Goal: Task Accomplishment & Management: Manage account settings

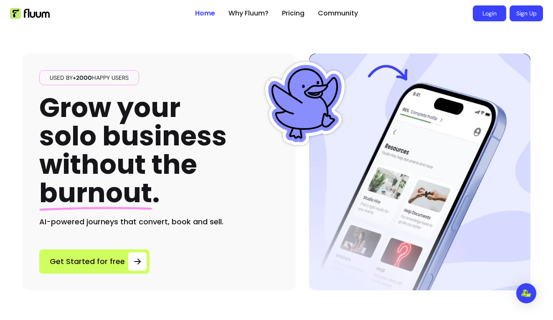
click at [498, 11] on link "Login" at bounding box center [489, 13] width 33 height 16
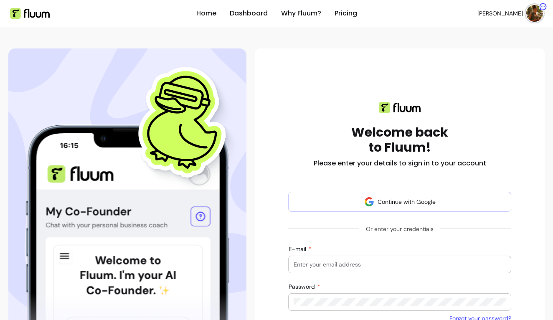
click at [531, 15] on img at bounding box center [534, 13] width 17 height 17
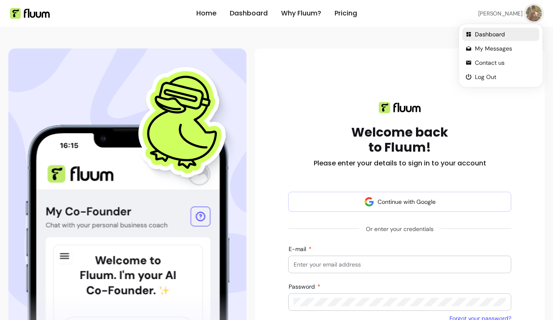
click at [480, 35] on span "Dashboard" at bounding box center [505, 34] width 61 height 8
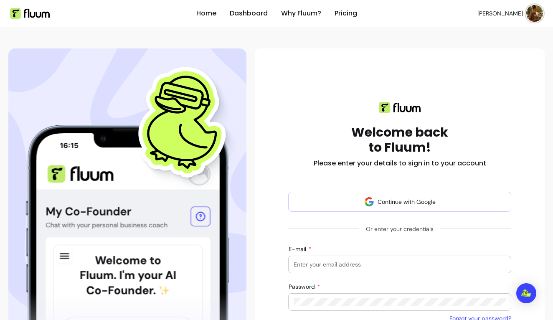
click at [533, 16] on img at bounding box center [534, 13] width 17 height 17
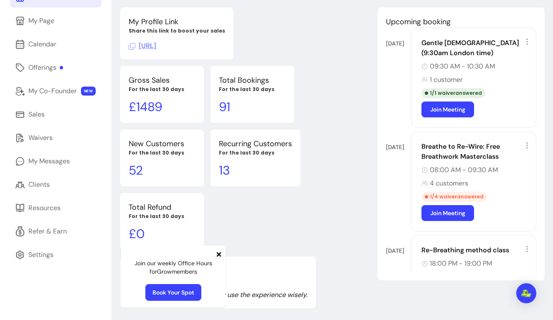
scroll to position [54, 0]
click at [41, 68] on div "Offerings" at bounding box center [45, 68] width 35 height 10
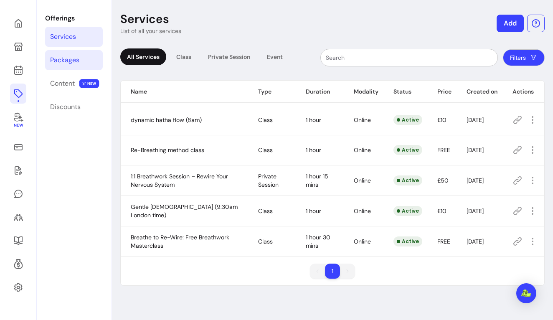
click at [76, 53] on link "Packages" at bounding box center [74, 60] width 58 height 20
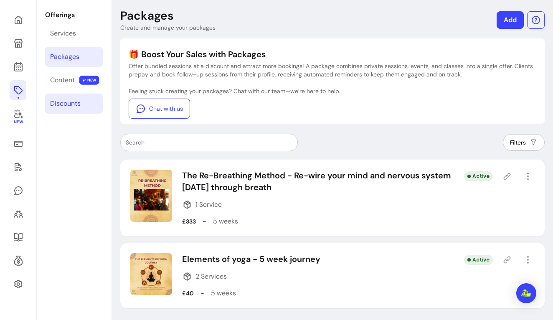
scroll to position [32, 0]
click at [74, 107] on div "Discounts" at bounding box center [65, 104] width 30 height 10
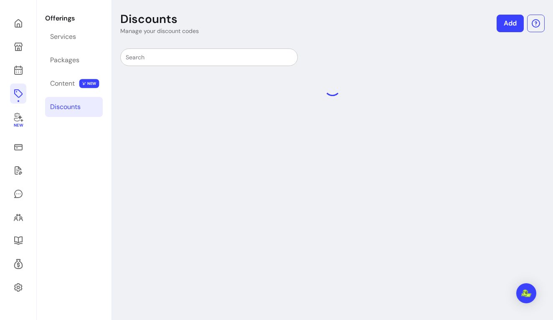
scroll to position [28, 0]
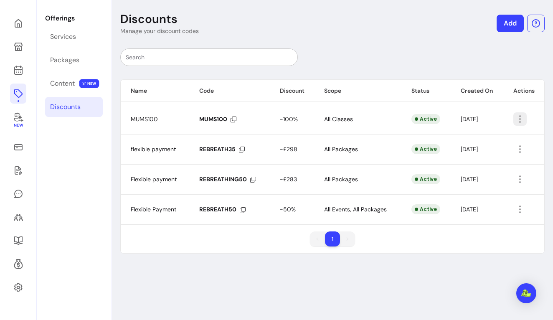
click at [522, 114] on icon "button" at bounding box center [520, 119] width 10 height 10
click at [480, 136] on span "Amend" at bounding box center [490, 138] width 61 height 8
select select "*****"
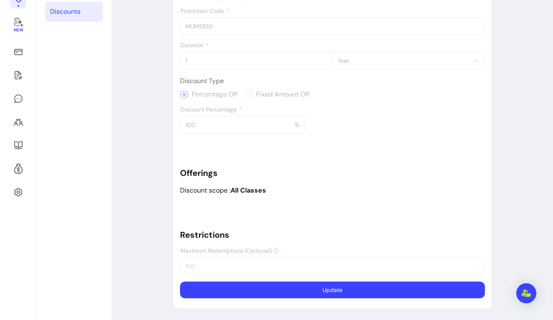
scroll to position [115, 0]
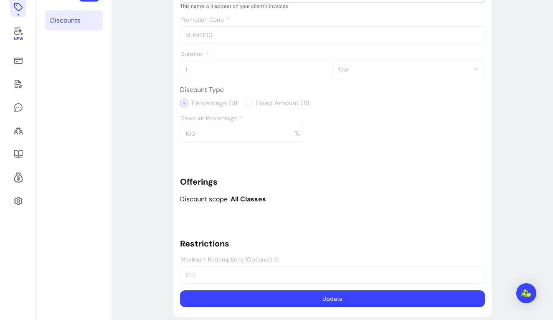
click at [242, 196] on b "All Classes" at bounding box center [249, 199] width 36 height 9
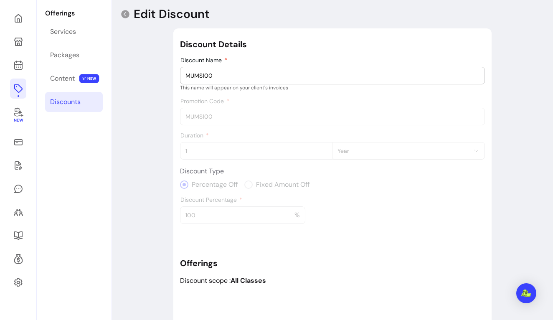
scroll to position [24, 0]
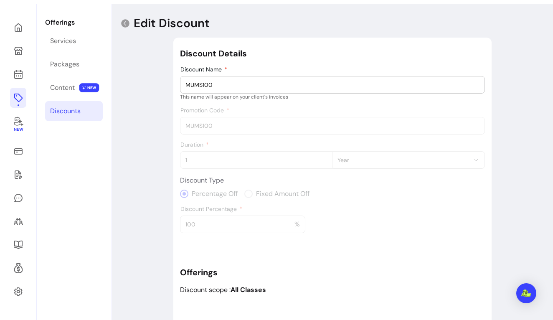
click at [251, 85] on input "MUMS100" at bounding box center [332, 85] width 294 height 8
click at [249, 130] on div "Discount Details Discount Name MUMS100 This name will appear on your client's i…" at bounding box center [332, 223] width 305 height 350
click at [227, 189] on div "Percentage Off Fixed Amount Off" at bounding box center [332, 194] width 305 height 10
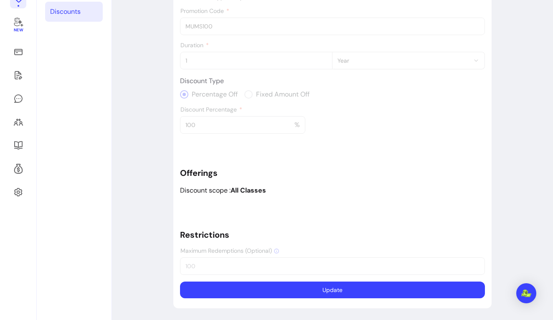
scroll to position [124, 0]
click at [253, 190] on b "All Classes" at bounding box center [249, 190] width 36 height 9
click at [208, 126] on div "Discount Details Discount Name MUMS100 This name will appear on your client's i…" at bounding box center [332, 123] width 305 height 350
click at [288, 125] on div "Discount Details Discount Name MUMS100 This name will appear on your client's i…" at bounding box center [332, 123] width 305 height 350
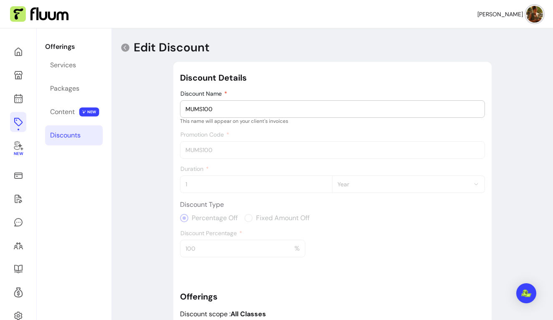
scroll to position [0, 0]
click at [123, 46] on icon at bounding box center [125, 47] width 8 height 8
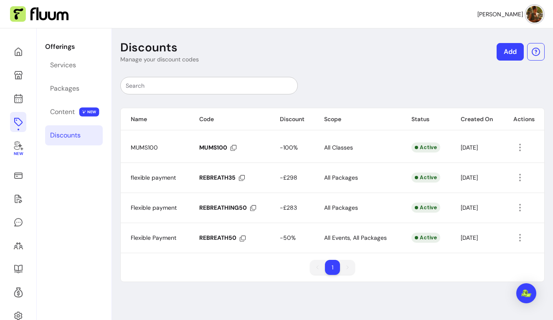
click at [508, 50] on link "Add" at bounding box center [510, 52] width 27 height 18
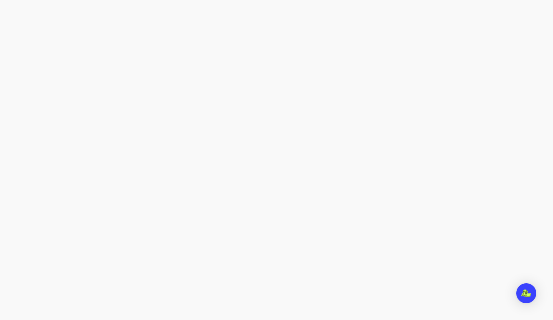
select select "****"
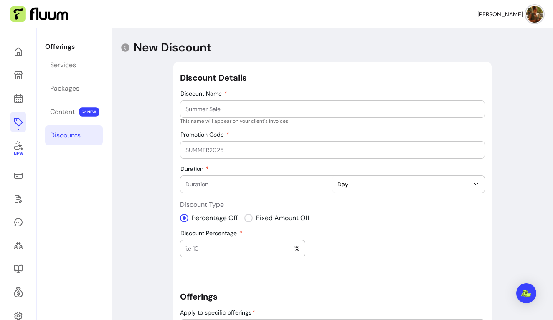
click at [262, 107] on input "Discount Name" at bounding box center [332, 109] width 294 height 8
type input "r"
type input "elements100"
click at [223, 148] on input "Promotion Code" at bounding box center [332, 150] width 294 height 8
type input "ELEMENTS100"
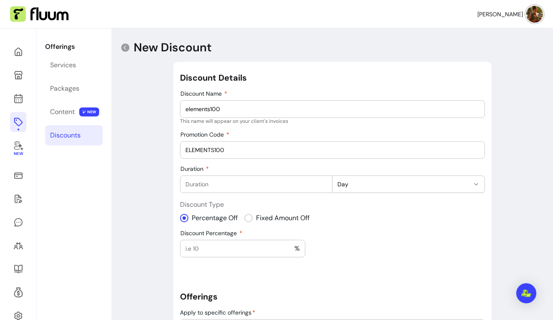
click at [214, 179] on div at bounding box center [256, 184] width 142 height 17
type input "5"
type input "100"
click at [262, 246] on input "Discount Percentage" at bounding box center [239, 248] width 109 height 8
type input "100"
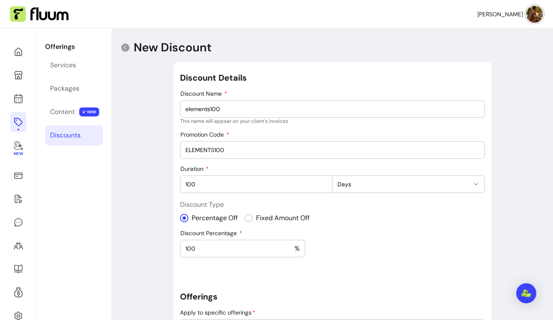
click at [331, 271] on div "**********" at bounding box center [332, 256] width 305 height 368
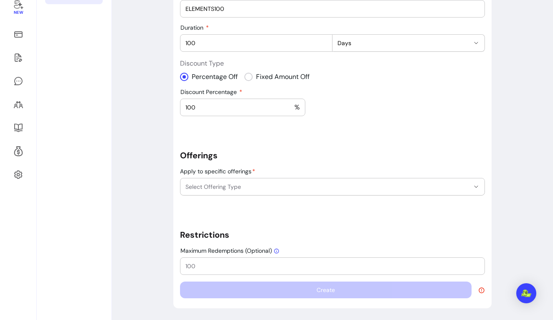
scroll to position [141, 0]
click at [338, 186] on span "Select Offering Type" at bounding box center [327, 187] width 284 height 8
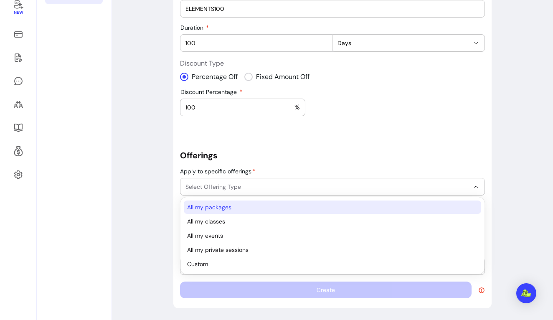
click at [229, 207] on span "All my packages" at bounding box center [328, 207] width 282 height 8
select select "********"
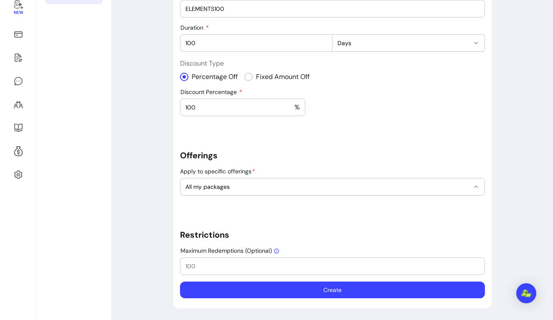
click at [299, 167] on div "**********" at bounding box center [332, 115] width 305 height 368
click at [269, 287] on button "Create" at bounding box center [333, 290] width 296 height 16
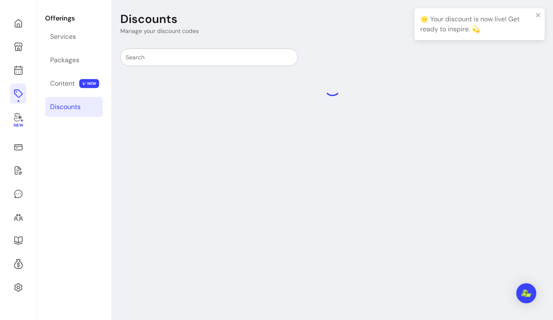
scroll to position [28, 0]
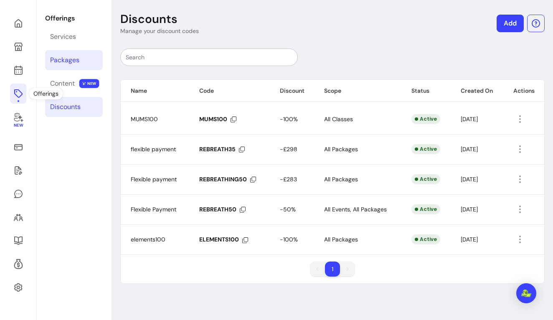
click at [67, 63] on div "Packages" at bounding box center [64, 60] width 29 height 10
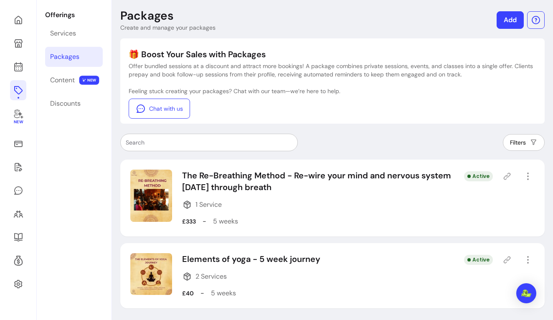
scroll to position [32, 0]
click at [527, 260] on icon "button" at bounding box center [528, 260] width 10 height 10
click at [473, 80] on div "🎁 Boost Your Sales with Packages Offer bundled sessions at a discount and attra…" at bounding box center [333, 83] width 408 height 70
click at [57, 36] on div "Services" at bounding box center [63, 33] width 26 height 10
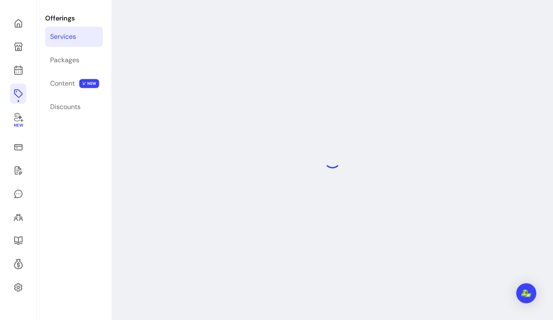
scroll to position [28, 0]
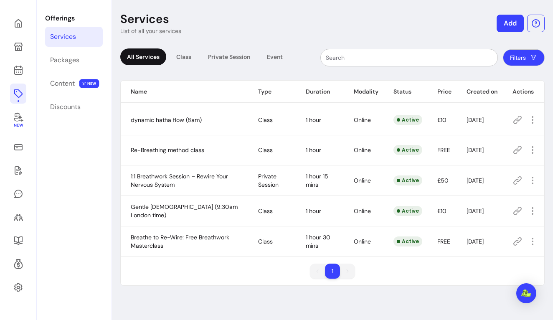
click at [516, 121] on icon at bounding box center [518, 120] width 10 height 10
click at [518, 214] on icon at bounding box center [518, 211] width 10 height 10
click at [18, 26] on icon at bounding box center [18, 23] width 10 height 10
click at [70, 38] on div "Services" at bounding box center [63, 37] width 26 height 10
click at [22, 23] on icon at bounding box center [85, 12] width 142 height 119
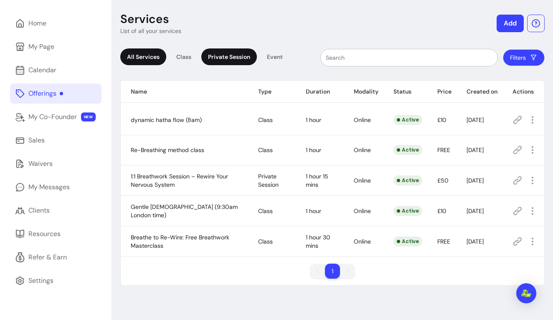
click at [212, 64] on div "Private Session" at bounding box center [229, 56] width 56 height 17
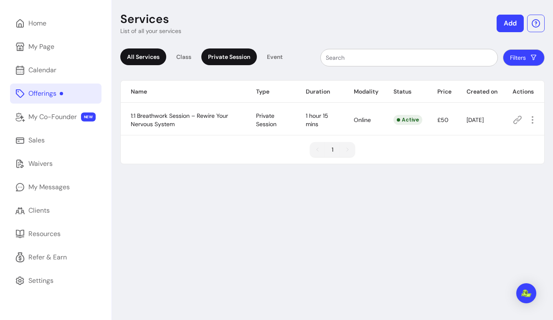
click at [149, 65] on div "All Services" at bounding box center [143, 56] width 46 height 17
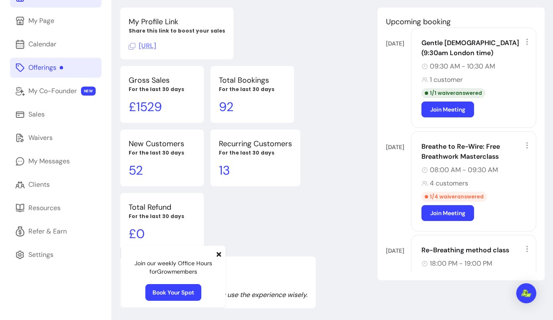
scroll to position [54, 0]
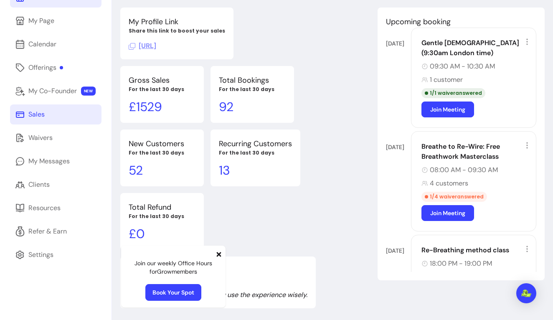
click at [36, 118] on div "Sales" at bounding box center [36, 114] width 16 height 10
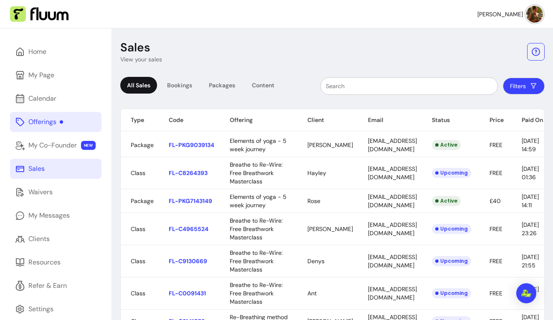
click at [39, 123] on div "Offerings" at bounding box center [45, 122] width 35 height 10
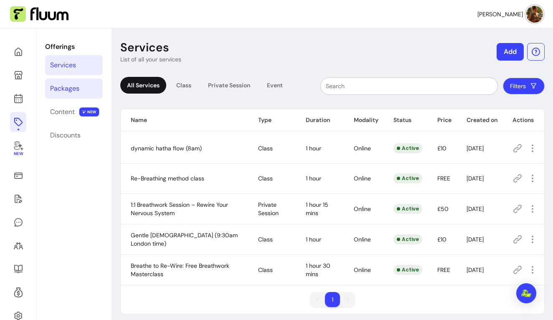
click at [65, 90] on div "Packages" at bounding box center [64, 89] width 29 height 10
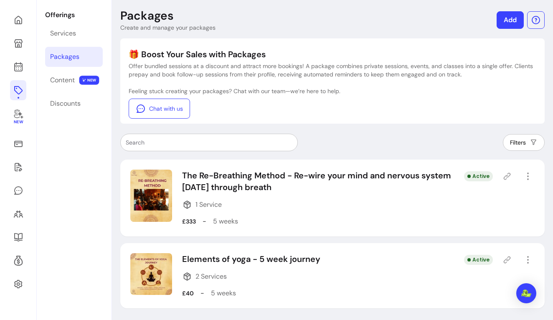
scroll to position [32, 0]
click at [529, 257] on icon "button" at bounding box center [528, 260] width 10 height 10
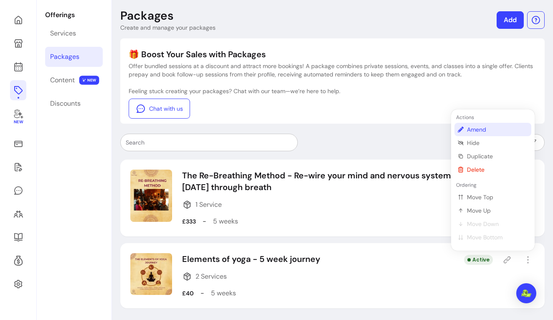
click at [482, 133] on span "Amend" at bounding box center [497, 129] width 61 height 8
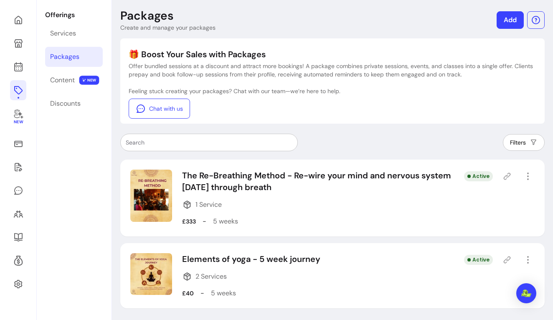
select select "***"
select select "*****"
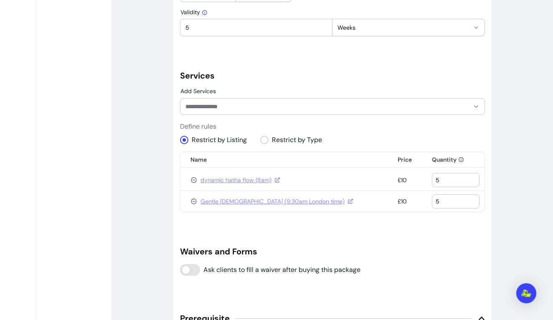
scroll to position [552, 0]
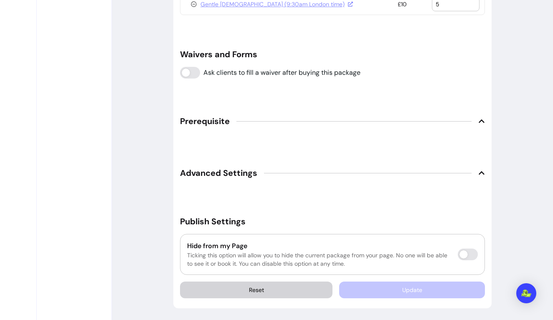
scroll to position [732, 0]
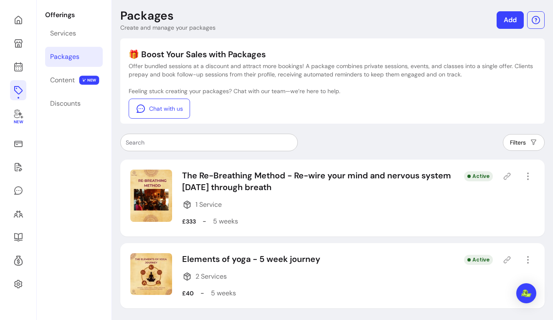
scroll to position [28, 0]
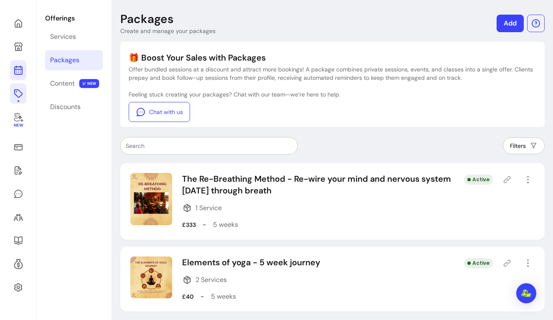
click at [20, 75] on icon at bounding box center [18, 36] width 142 height 119
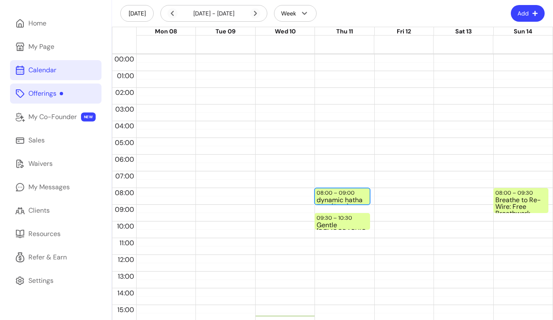
click at [344, 197] on div "dynamic hatha flow (8am)" at bounding box center [342, 200] width 51 height 7
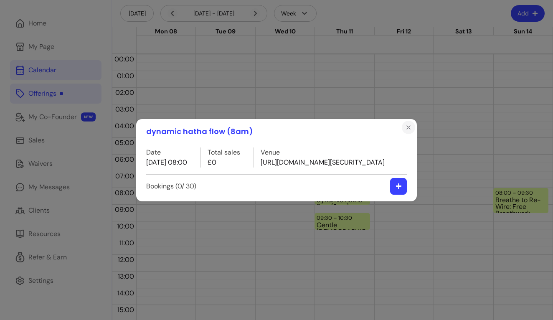
click at [411, 124] on icon "Close" at bounding box center [408, 127] width 7 height 7
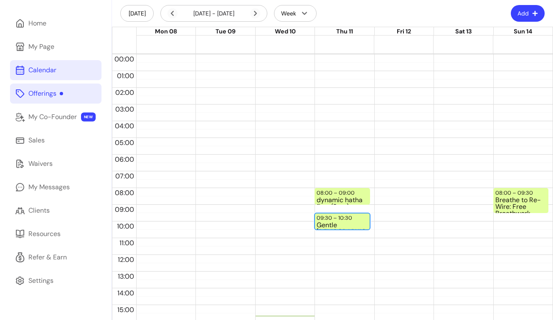
click at [339, 225] on div "Gentle Hatha Yoga (9:30am London time) (1 / 30)" at bounding box center [342, 225] width 51 height 7
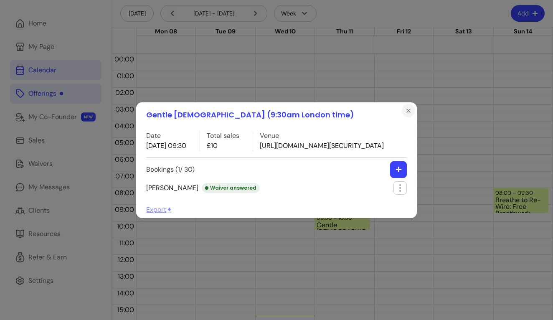
click at [407, 107] on icon "Close" at bounding box center [408, 110] width 7 height 7
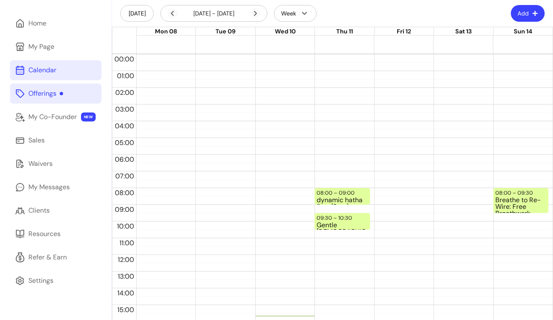
click at [112, 15] on header "Today 08 Sep - 14 Sep, 2025 Week Add" at bounding box center [332, 13] width 441 height 27
click at [339, 200] on div "dynamic hatha flow (8am)" at bounding box center [342, 200] width 51 height 7
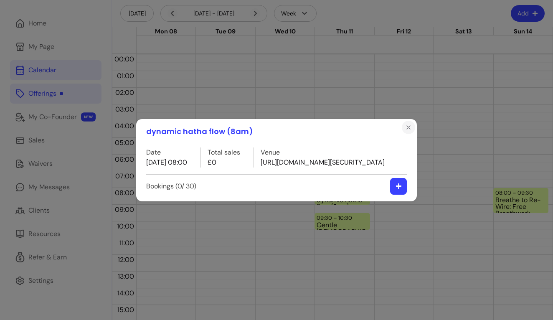
click at [409, 124] on icon "Close" at bounding box center [408, 127] width 7 height 7
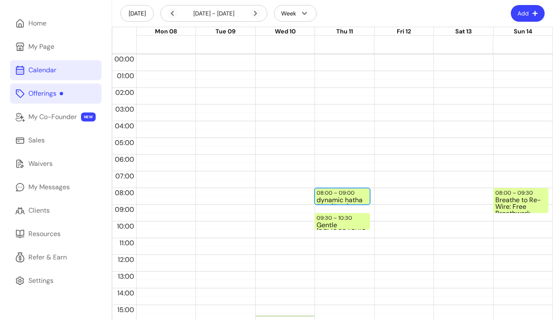
click at [343, 201] on div "dynamic hatha flow (8am)" at bounding box center [342, 200] width 51 height 7
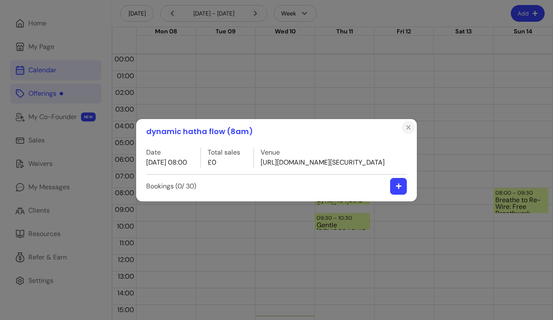
click at [406, 124] on icon "Close" at bounding box center [408, 127] width 7 height 7
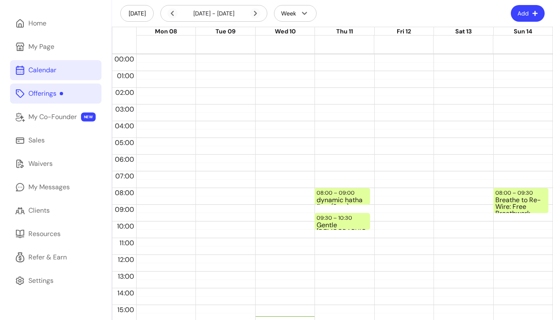
click at [49, 97] on div "Offerings" at bounding box center [45, 94] width 35 height 10
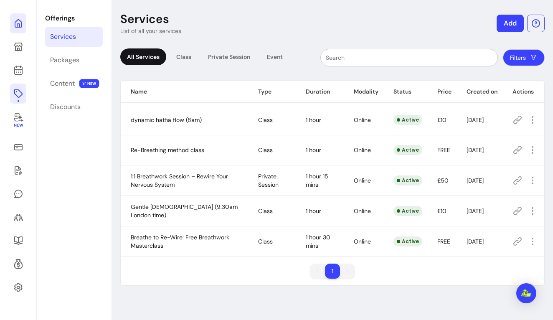
click at [18, 29] on link at bounding box center [18, 23] width 16 height 20
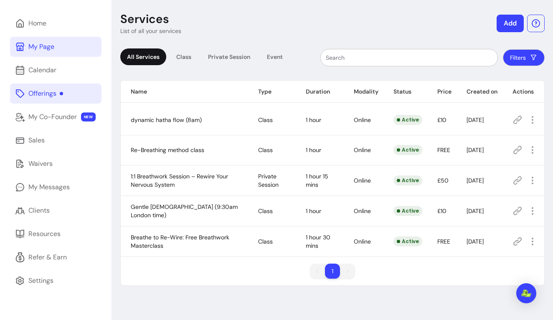
click at [32, 47] on div "My Page" at bounding box center [41, 47] width 26 height 10
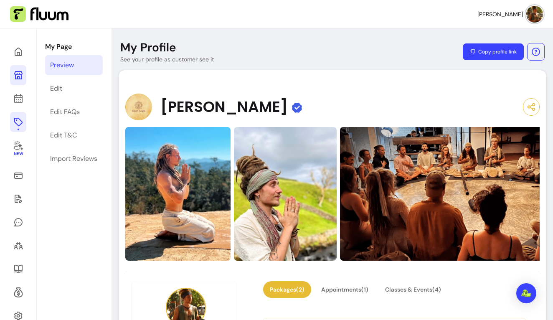
click at [16, 119] on icon at bounding box center [18, 122] width 10 height 10
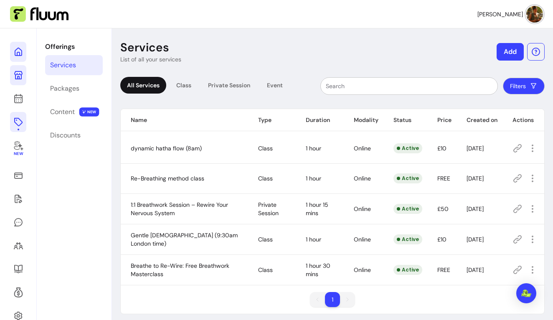
click at [21, 58] on link at bounding box center [18, 52] width 16 height 20
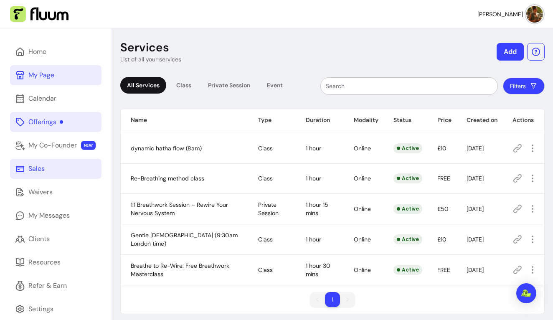
click at [36, 174] on link "Sales" at bounding box center [55, 169] width 91 height 20
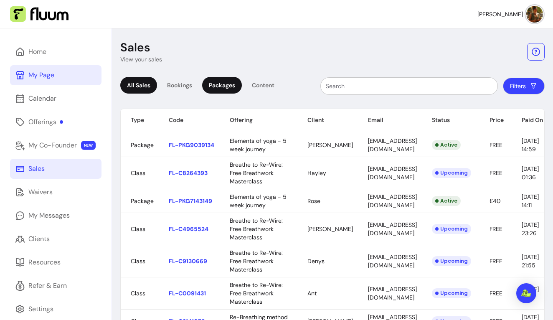
click at [218, 83] on div "Packages" at bounding box center [222, 85] width 40 height 17
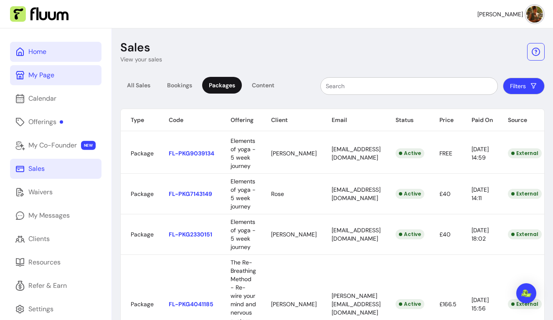
click at [38, 56] on div "Home" at bounding box center [37, 52] width 18 height 10
click at [61, 52] on link "Home" at bounding box center [55, 52] width 91 height 20
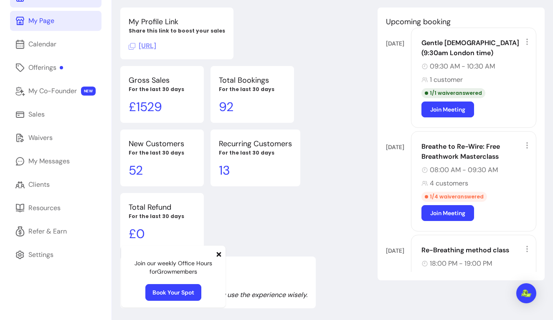
scroll to position [54, 0]
click at [218, 256] on icon at bounding box center [219, 254] width 5 height 5
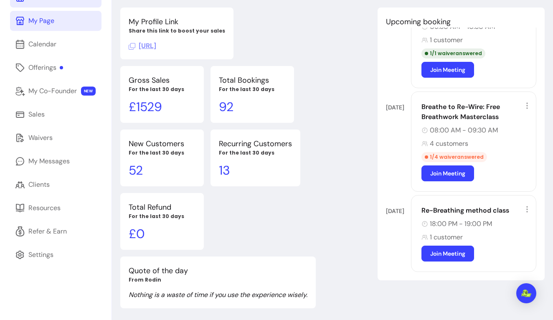
scroll to position [40, 0]
click at [527, 208] on icon at bounding box center [527, 209] width 8 height 8
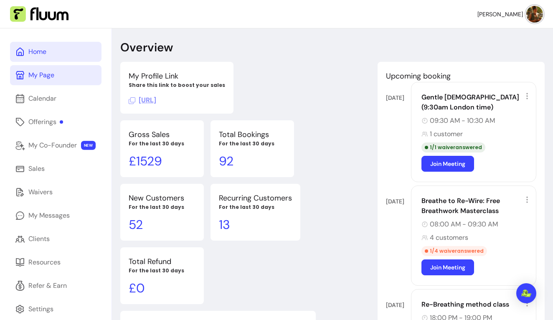
scroll to position [0, 0]
click at [50, 129] on link "Offerings" at bounding box center [55, 122] width 91 height 20
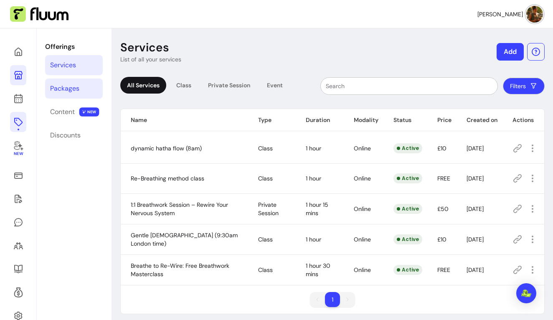
click at [69, 83] on link "Packages" at bounding box center [74, 89] width 58 height 20
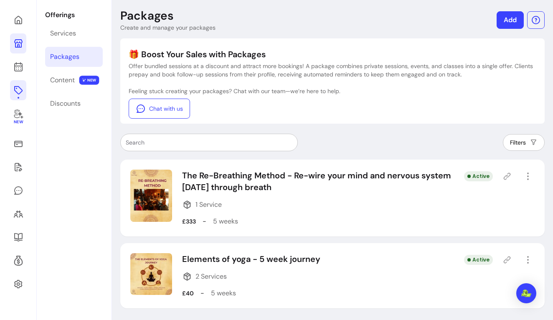
scroll to position [32, 0]
click at [525, 260] on icon "button" at bounding box center [528, 260] width 10 height 10
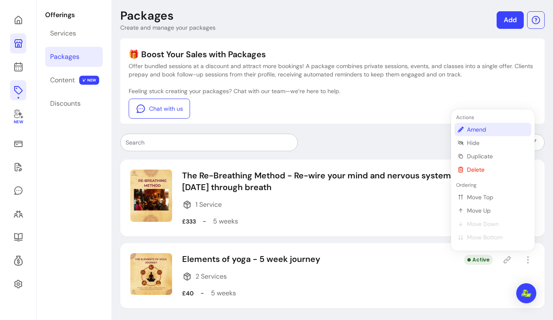
click at [473, 128] on span "Amend" at bounding box center [497, 129] width 61 height 8
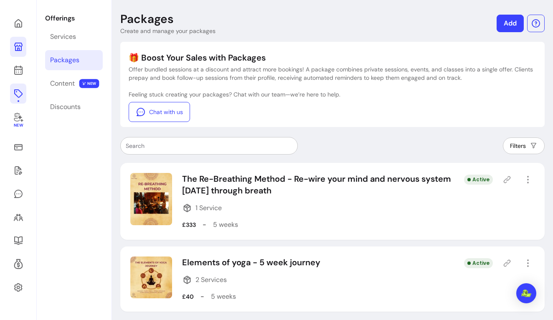
select select "***"
select select "*****"
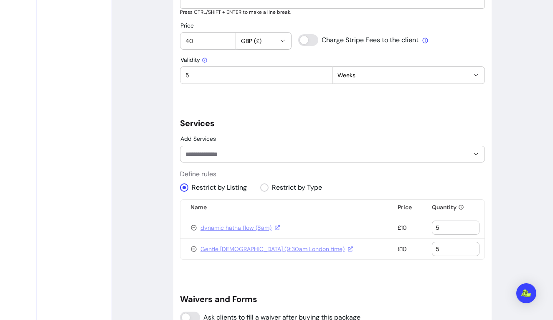
scroll to position [487, 0]
click at [356, 153] on input "Add Services" at bounding box center [320, 154] width 271 height 8
click at [353, 130] on div "**********" at bounding box center [332, 64] width 305 height 959
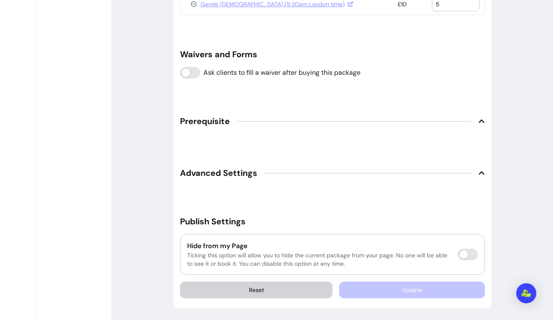
scroll to position [732, 0]
click at [249, 169] on span "Advanced Settings" at bounding box center [218, 173] width 77 height 12
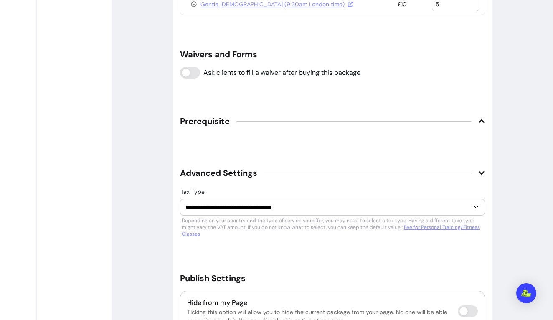
click at [217, 115] on span "Prerequisite" at bounding box center [205, 121] width 50 height 12
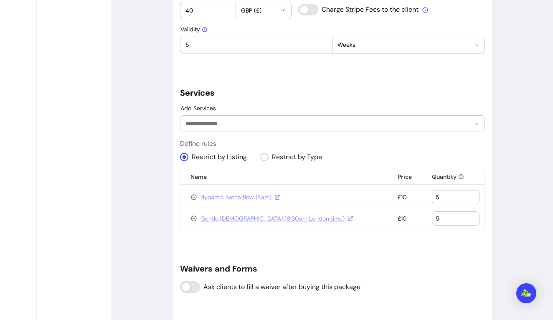
scroll to position [501, 0]
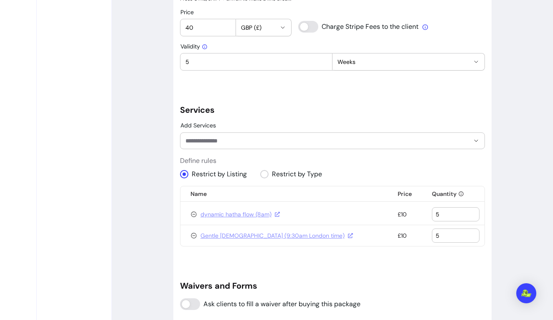
click at [338, 107] on h5 "Services" at bounding box center [332, 110] width 305 height 12
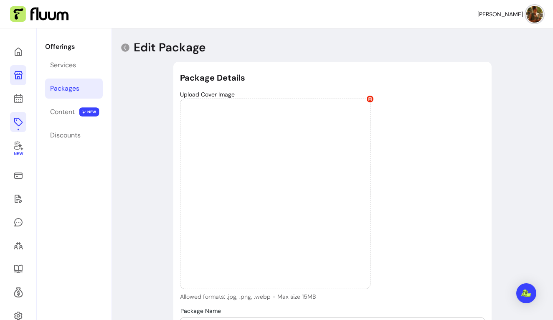
scroll to position [0, 0]
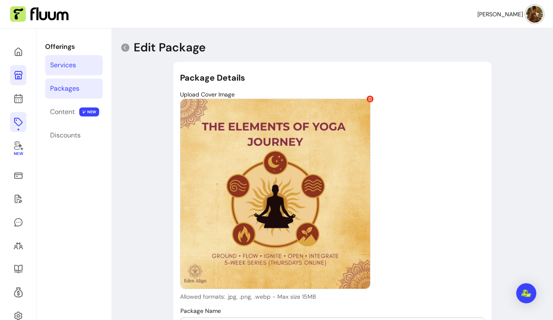
click at [71, 65] on div "Services" at bounding box center [63, 65] width 26 height 10
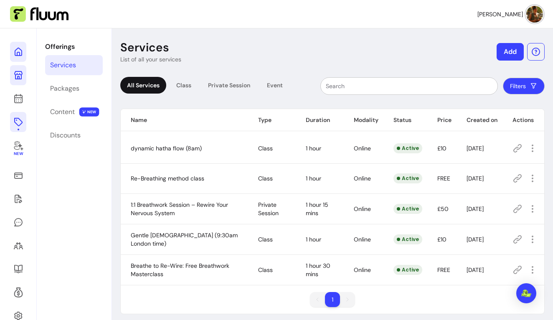
click at [19, 55] on icon at bounding box center [85, 40] width 142 height 119
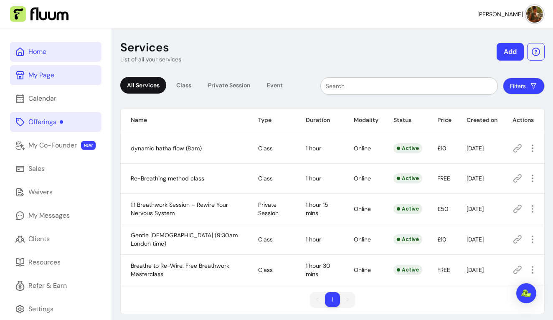
click at [41, 54] on div "Home" at bounding box center [37, 52] width 18 height 10
click at [43, 58] on link "Home" at bounding box center [55, 52] width 91 height 20
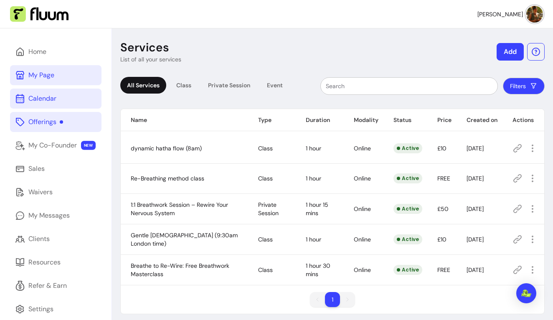
click at [41, 91] on link "Calendar" at bounding box center [55, 99] width 91 height 20
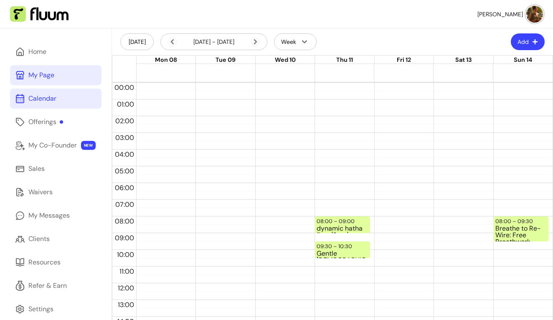
click at [189, 0] on nav "[PERSON_NAME]" at bounding box center [276, 14] width 553 height 28
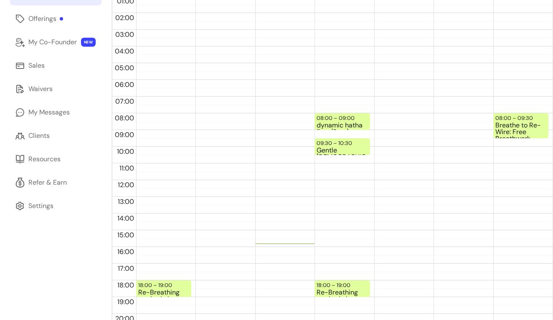
scroll to position [104, 0]
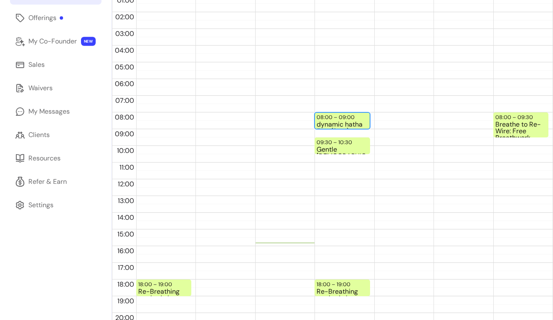
click at [335, 121] on div "dynamic hatha flow (8am)" at bounding box center [342, 124] width 51 height 7
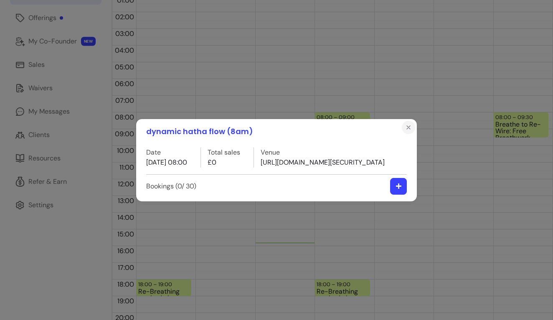
click at [406, 124] on icon "Close" at bounding box center [408, 127] width 7 height 7
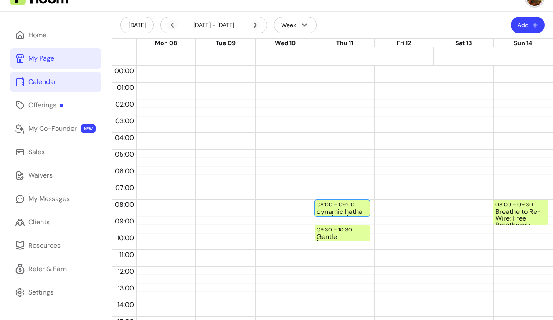
scroll to position [0, 0]
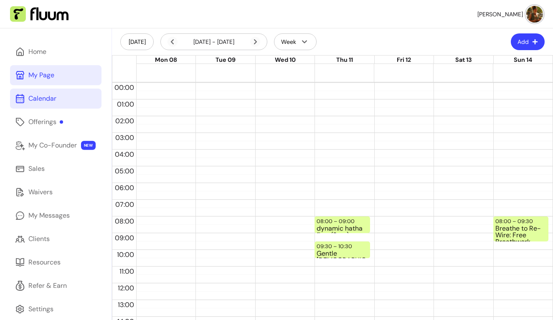
click at [527, 15] on img at bounding box center [534, 14] width 17 height 17
click at [457, 19] on nav "[PERSON_NAME]" at bounding box center [276, 14] width 553 height 28
click at [329, 255] on div "Gentle Hatha Yoga (9:30am London time) (1 / 30)" at bounding box center [342, 253] width 51 height 7
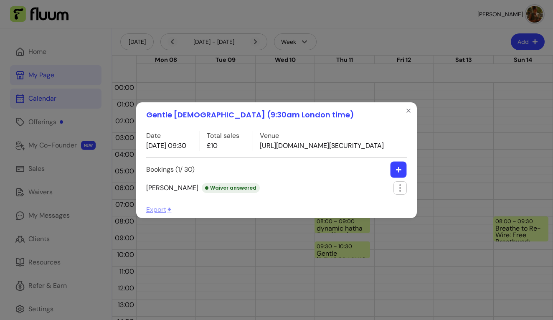
click at [398, 173] on icon "button" at bounding box center [399, 169] width 6 height 6
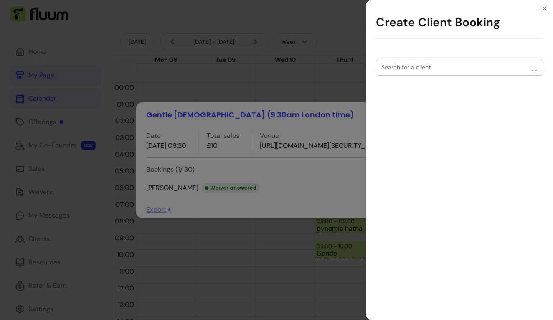
click at [405, 69] on div "Search for a client" at bounding box center [459, 67] width 167 height 17
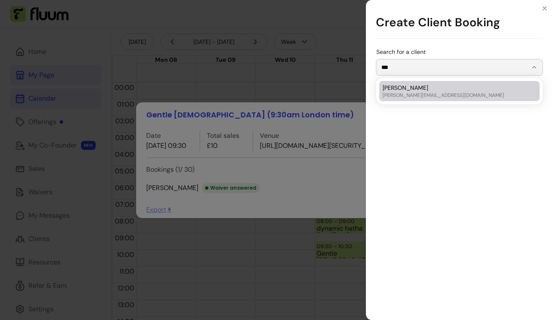
type input "**"
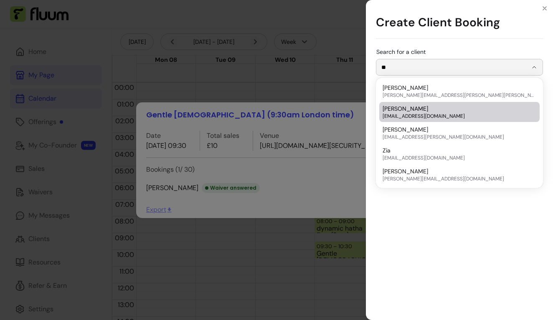
scroll to position [188, 0]
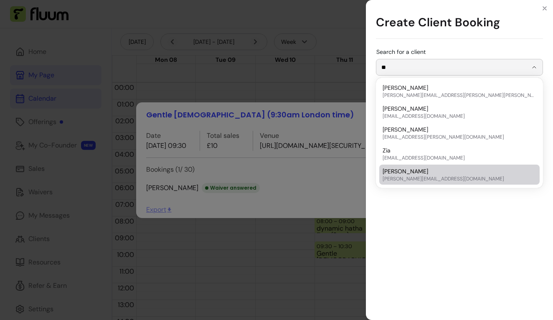
click at [414, 219] on div "Search for a client **" at bounding box center [459, 183] width 187 height 274
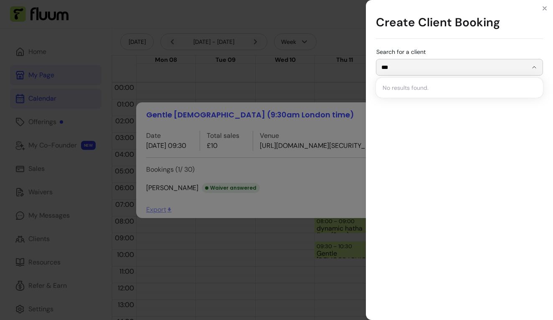
type input "**"
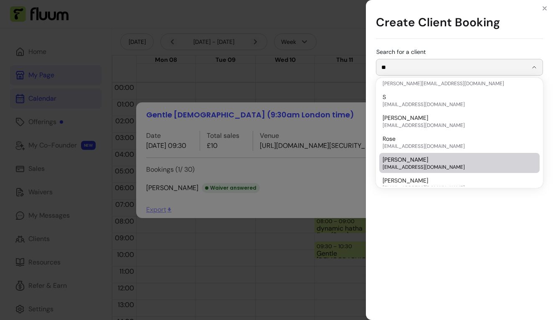
scroll to position [51, 0]
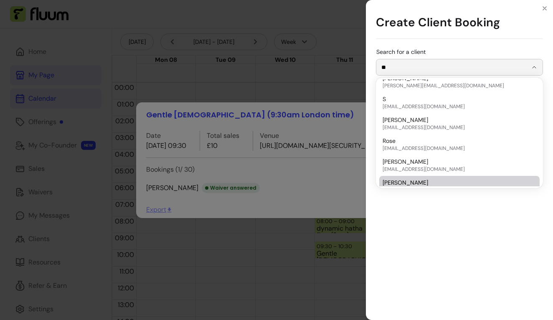
click at [434, 221] on div "Search for a client **" at bounding box center [459, 183] width 187 height 274
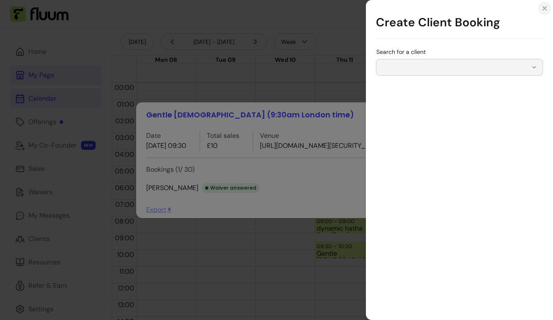
click at [545, 9] on icon "Close" at bounding box center [544, 8] width 7 height 7
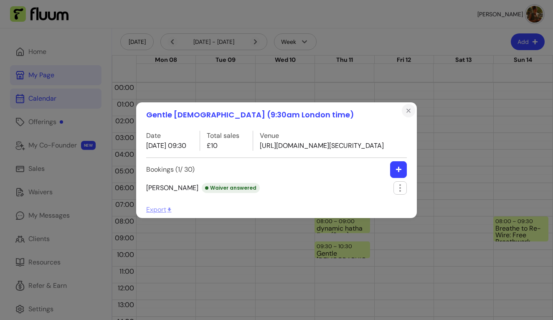
click at [406, 107] on icon "Close" at bounding box center [408, 110] width 7 height 7
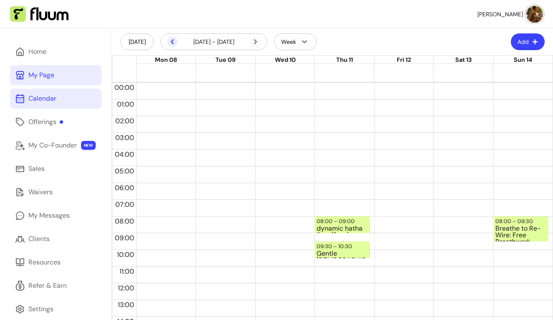
click at [169, 43] on icon at bounding box center [173, 42] width 10 height 10
click at [170, 43] on icon at bounding box center [173, 42] width 10 height 10
click at [345, 250] on div "Gentle Hatha Yoga (9:30am London time) (2 / 30)" at bounding box center [342, 253] width 51 height 7
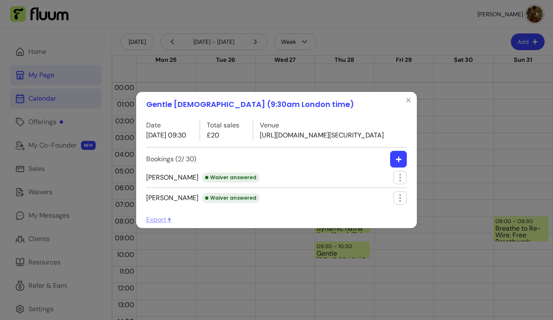
click at [148, 183] on span "Elaine Waiver answered" at bounding box center [203, 178] width 114 height 10
click at [202, 183] on div "Waiver answered" at bounding box center [231, 178] width 58 height 10
click at [160, 183] on span "Elaine Waiver answered" at bounding box center [203, 178] width 114 height 10
click at [202, 183] on div "Waiver answered" at bounding box center [231, 178] width 58 height 10
click at [399, 183] on icon "button" at bounding box center [400, 178] width 10 height 10
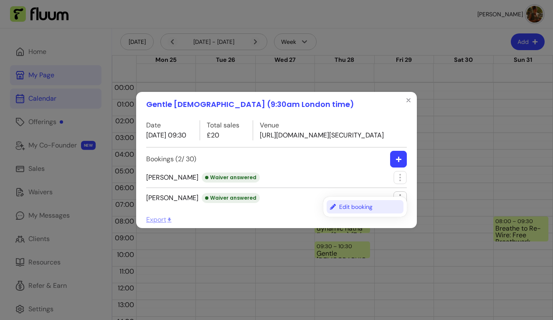
click at [368, 203] on span "Edit booking" at bounding box center [369, 207] width 61 height 8
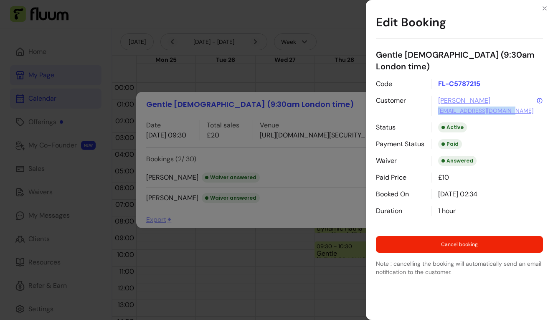
drag, startPoint x: 437, startPoint y: 98, endPoint x: 518, endPoint y: 101, distance: 81.5
click at [518, 101] on div "Elaine e.thomas16678@gmail.com" at bounding box center [487, 106] width 112 height 20
click at [544, 6] on icon "Close" at bounding box center [544, 8] width 7 height 7
click at [545, 8] on icon "Close" at bounding box center [544, 8] width 7 height 7
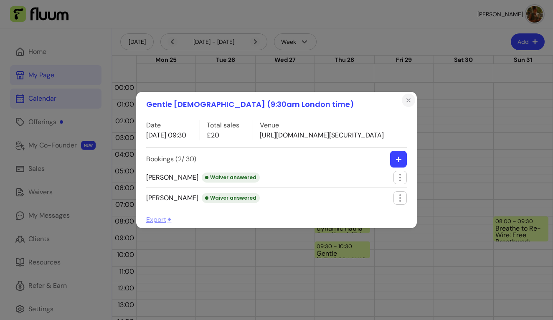
click at [413, 94] on button "Close" at bounding box center [408, 100] width 13 height 13
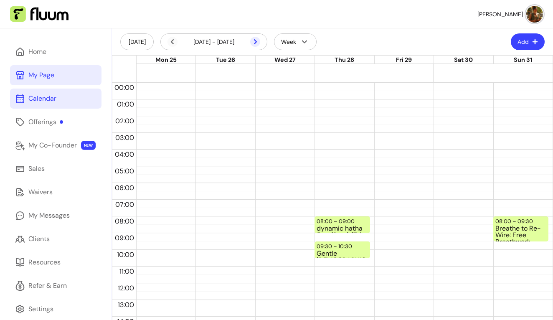
click at [253, 43] on icon at bounding box center [255, 42] width 10 height 10
click at [336, 253] on div "Gentle Hatha Yoga (9:30am London time) (1 / 30)" at bounding box center [342, 253] width 51 height 7
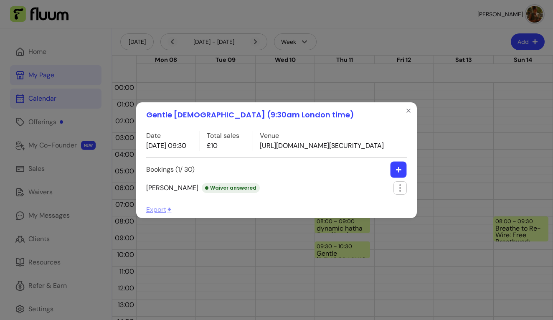
click at [403, 178] on button "button" at bounding box center [399, 169] width 16 height 16
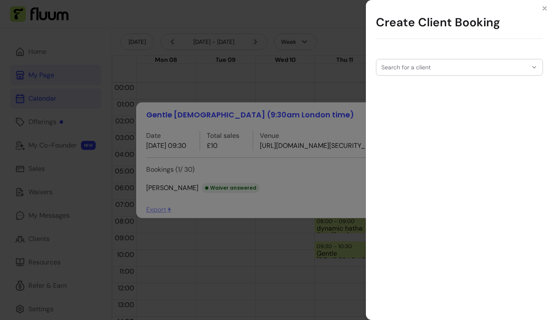
click at [416, 66] on input "Search for a client" at bounding box center [454, 67] width 146 height 8
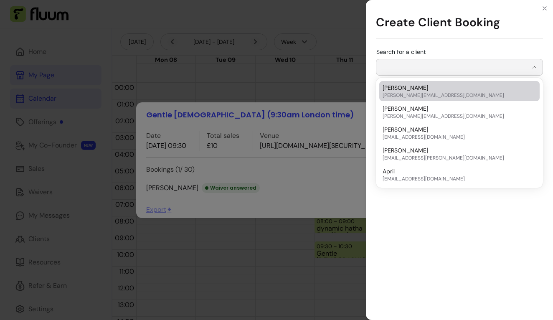
paste input "**********"
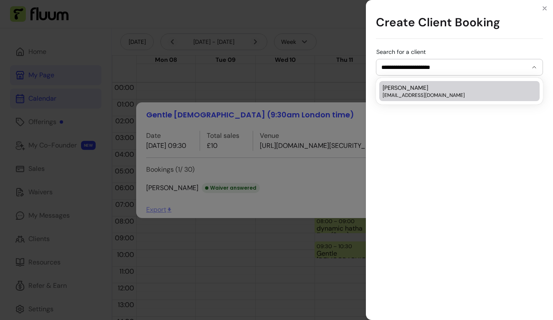
click at [457, 89] on div "Elaine e.thomas16678@gmail.com" at bounding box center [455, 91] width 145 height 15
type input "******"
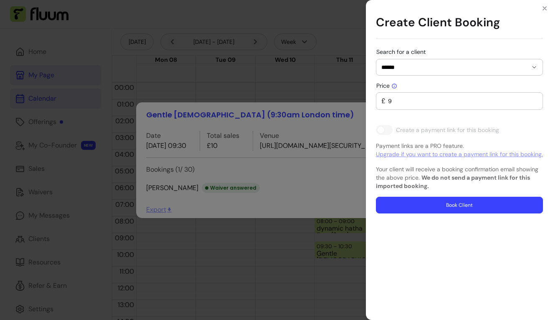
click at [535, 103] on input "9" at bounding box center [462, 101] width 152 height 8
click at [535, 103] on input "8" at bounding box center [462, 101] width 152 height 8
click at [535, 103] on input "7" at bounding box center [462, 101] width 152 height 8
click at [535, 103] on input "6" at bounding box center [462, 101] width 152 height 8
click at [535, 103] on input "5" at bounding box center [462, 101] width 152 height 8
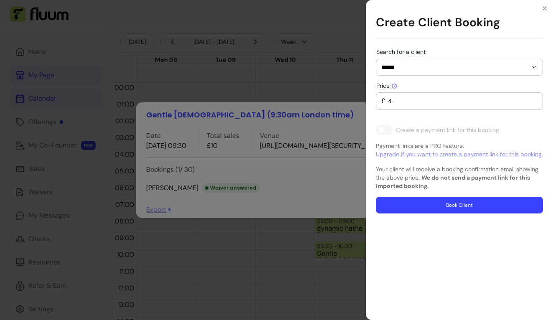
click at [535, 103] on input "4" at bounding box center [462, 101] width 152 height 8
click at [535, 103] on input "3" at bounding box center [462, 101] width 152 height 8
click at [535, 103] on input "2" at bounding box center [462, 101] width 152 height 8
click at [535, 103] on input "1" at bounding box center [462, 101] width 152 height 8
type input "0"
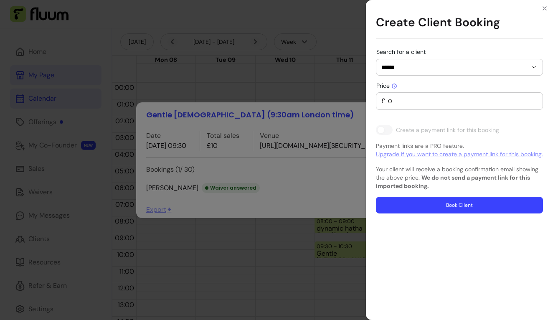
click at [535, 103] on input "0" at bounding box center [462, 101] width 152 height 8
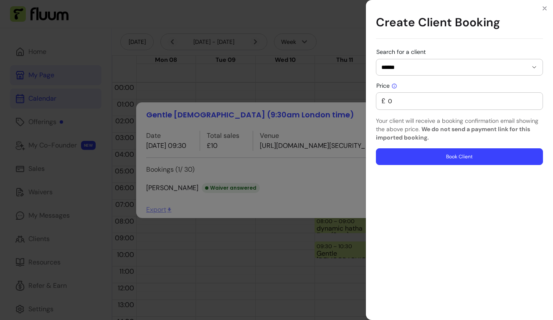
click at [450, 157] on button "Book Client" at bounding box center [459, 156] width 167 height 17
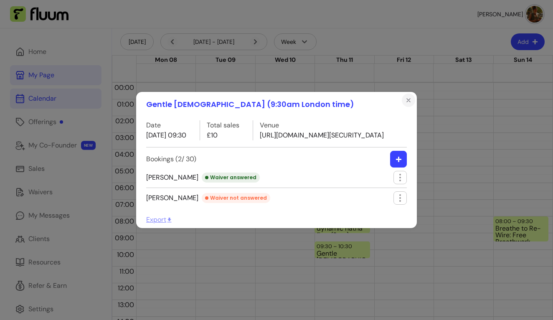
click at [406, 97] on icon "Close" at bounding box center [408, 100] width 7 height 7
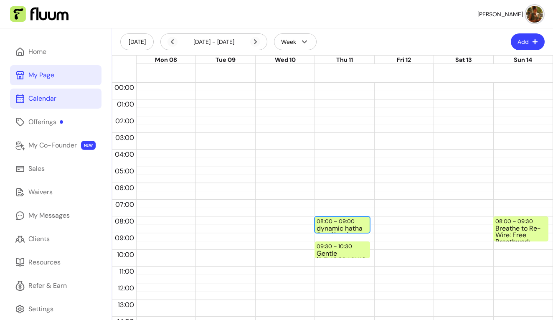
click at [336, 225] on div "dynamic hatha flow (8am)" at bounding box center [342, 228] width 51 height 7
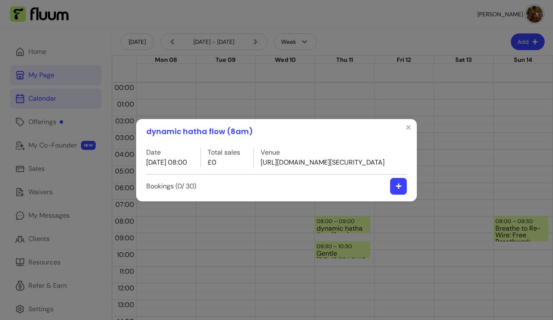
click at [395, 194] on button "button" at bounding box center [398, 186] width 17 height 17
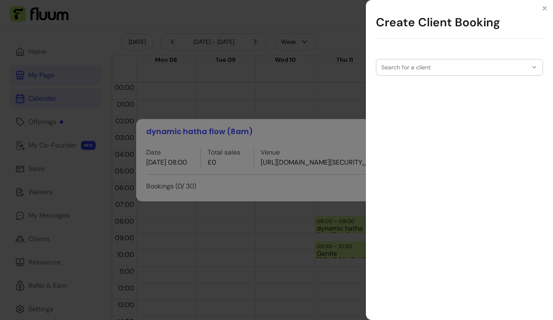
click at [430, 65] on div "Search for a client" at bounding box center [459, 67] width 167 height 17
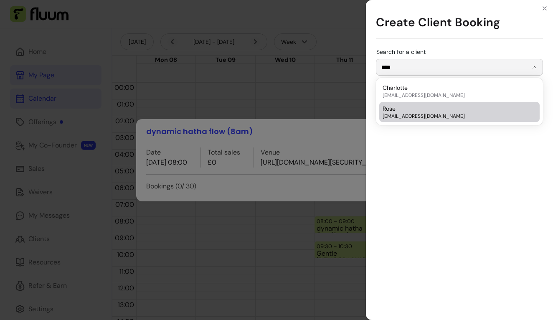
click at [424, 114] on span "[EMAIL_ADDRESS][DOMAIN_NAME]" at bounding box center [455, 116] width 145 height 7
type input "****"
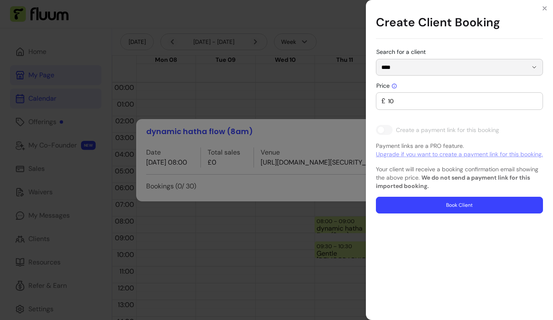
type input "0"
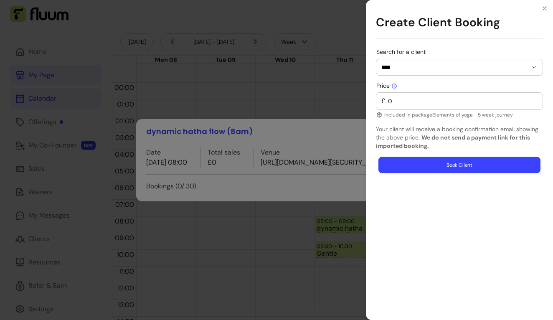
click at [440, 166] on button "Book Client" at bounding box center [459, 165] width 162 height 16
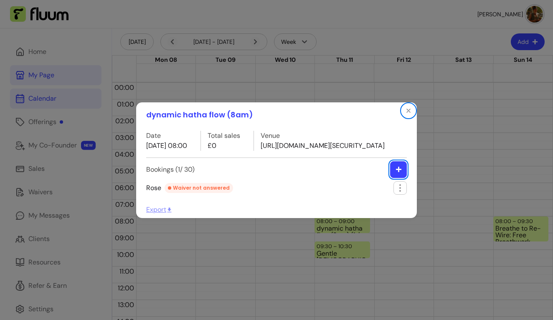
click at [398, 173] on icon "button" at bounding box center [399, 169] width 6 height 6
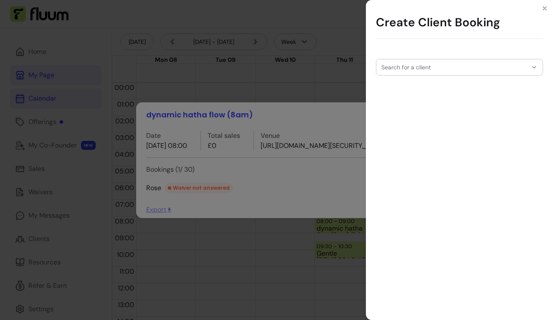
click at [403, 63] on div "Search for a client" at bounding box center [459, 67] width 167 height 17
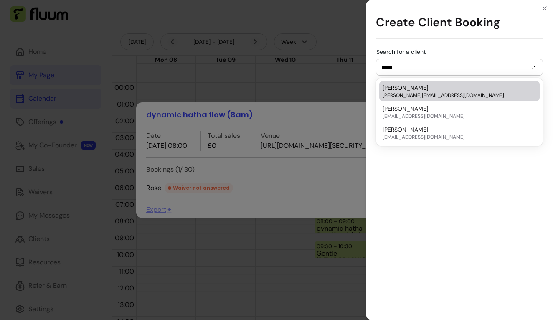
click at [425, 94] on span "[PERSON_NAME][EMAIL_ADDRESS][DOMAIN_NAME]" at bounding box center [455, 95] width 145 height 7
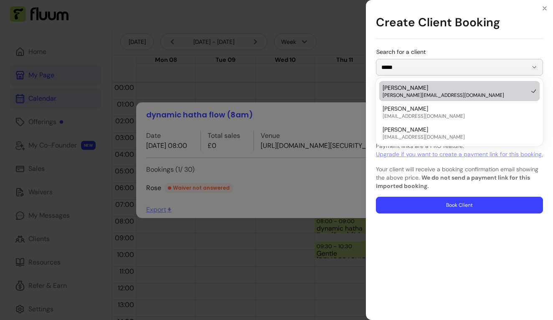
type input "**********"
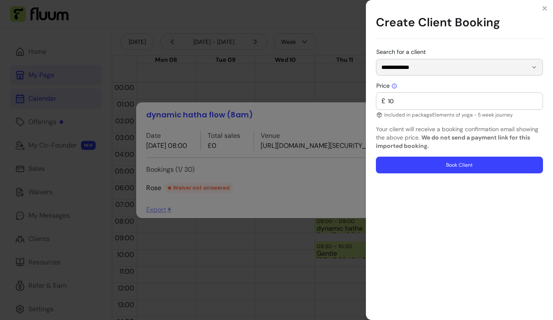
type input "0"
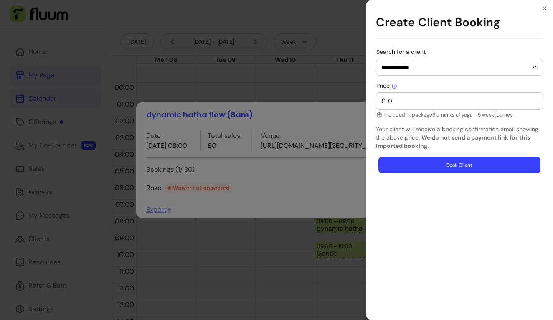
click at [482, 164] on button "Book Client" at bounding box center [459, 165] width 162 height 16
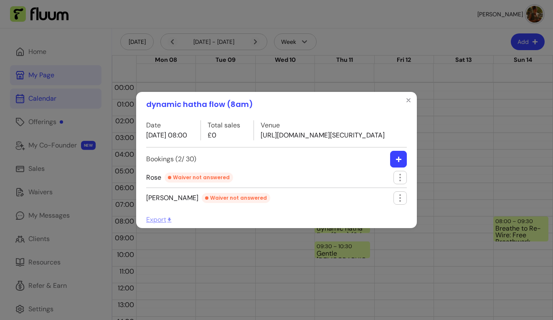
click at [394, 165] on button "button" at bounding box center [398, 159] width 17 height 17
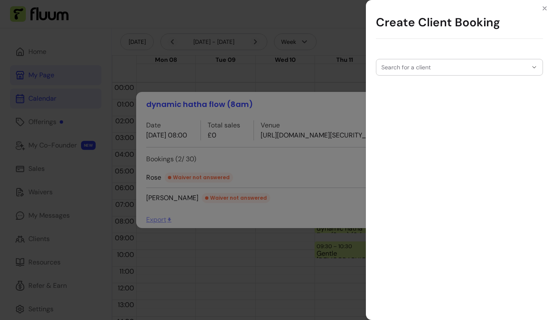
click at [443, 72] on div at bounding box center [459, 67] width 156 height 16
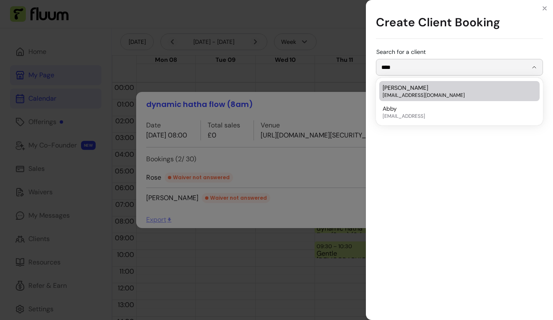
click at [444, 87] on div "Abby Maitland abby.familytherapy@gmail.com" at bounding box center [455, 91] width 145 height 15
type input "**********"
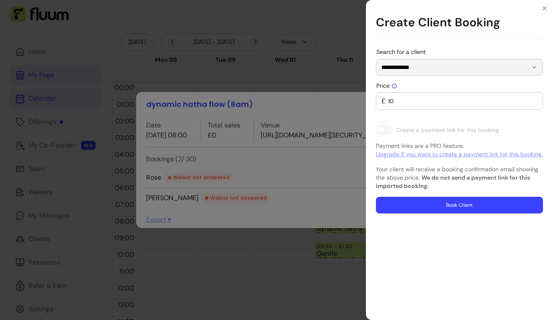
type input "0"
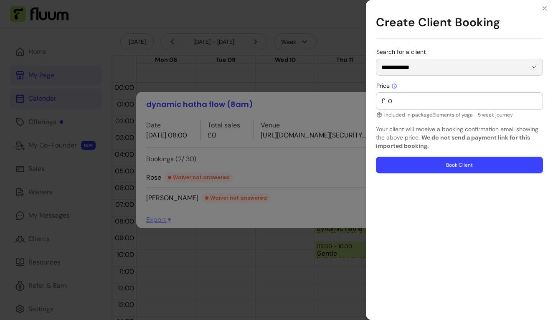
click at [451, 102] on input "0" at bounding box center [462, 101] width 152 height 8
click at [449, 170] on button "Book Client" at bounding box center [459, 165] width 167 height 17
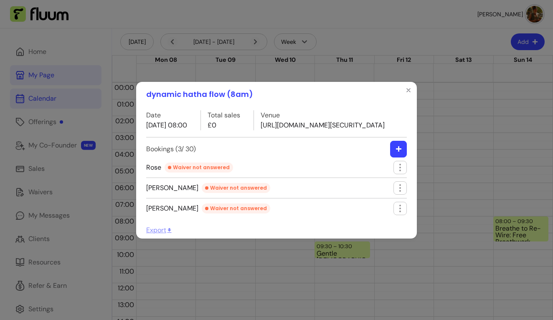
click at [394, 157] on button "button" at bounding box center [398, 149] width 17 height 17
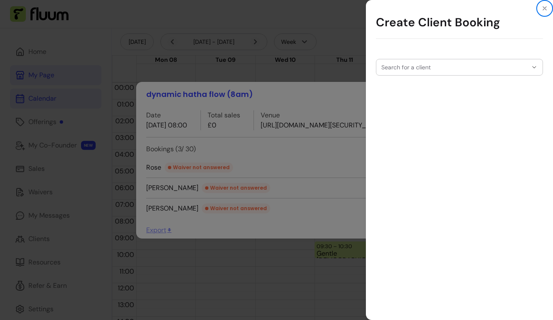
click at [434, 67] on input "Search for a client" at bounding box center [454, 67] width 146 height 8
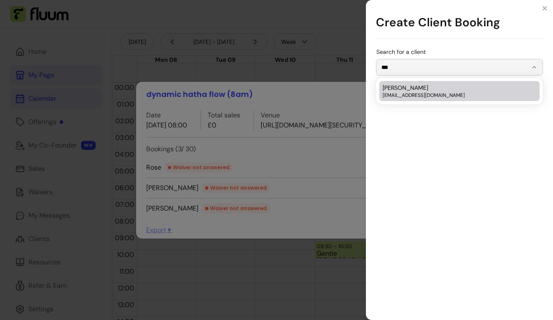
click at [427, 94] on span "[EMAIL_ADDRESS][DOMAIN_NAME]" at bounding box center [455, 95] width 145 height 7
type input "**********"
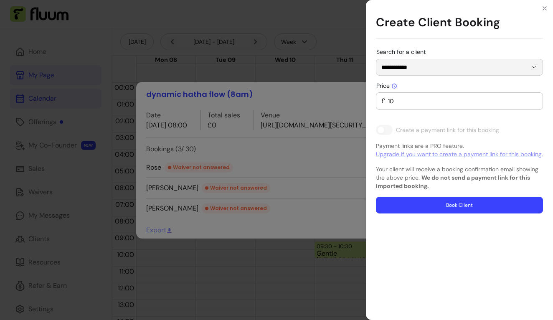
type input "0"
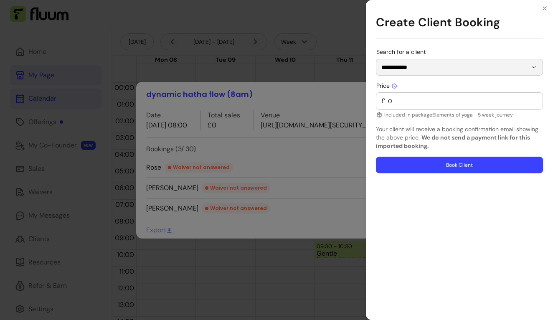
click at [429, 100] on input "0" at bounding box center [462, 101] width 152 height 8
click at [439, 160] on button "Book Client" at bounding box center [459, 165] width 167 height 17
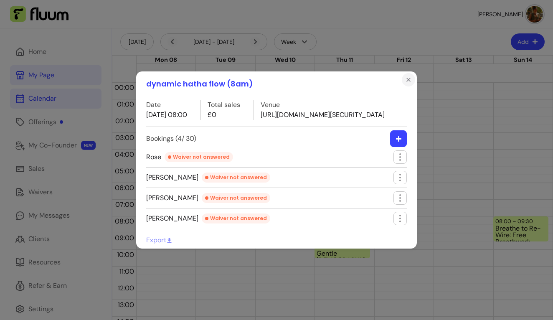
click at [408, 76] on icon "Close" at bounding box center [408, 79] width 7 height 7
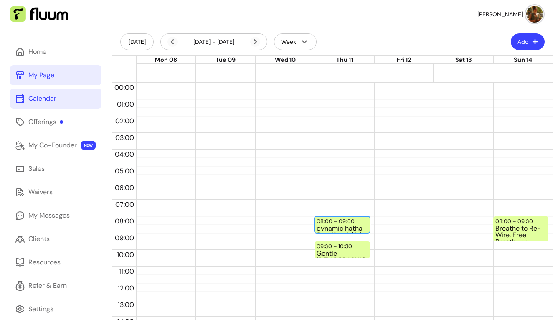
click at [330, 227] on div "dynamic hatha flow (8am) (4 / 30)" at bounding box center [342, 228] width 51 height 7
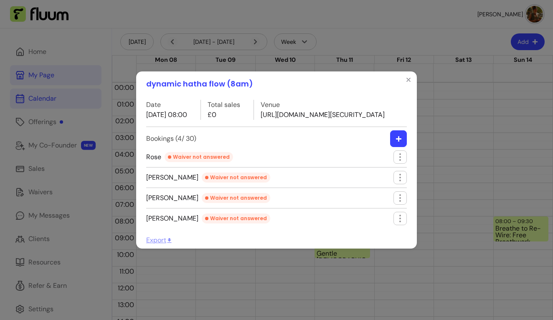
click at [398, 142] on icon "button" at bounding box center [399, 139] width 6 height 6
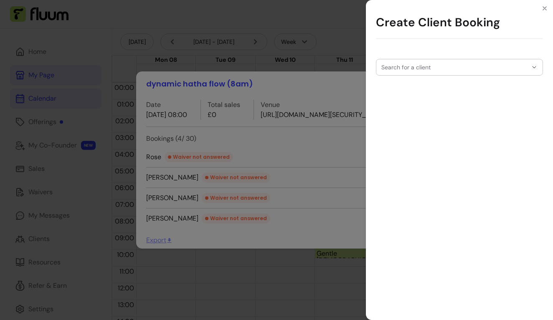
click at [426, 61] on div at bounding box center [459, 67] width 156 height 16
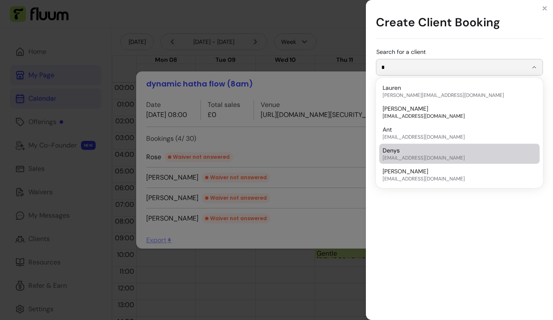
scroll to position [585, 0]
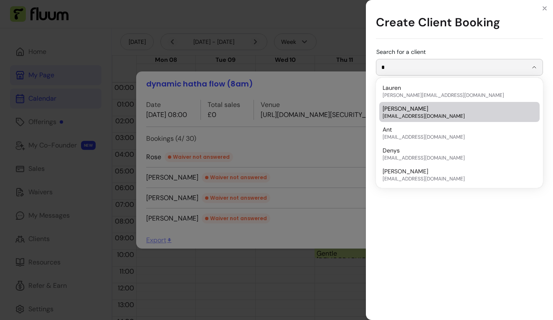
click at [408, 112] on div "Diane disimcoe@hotmail.com" at bounding box center [455, 111] width 145 height 15
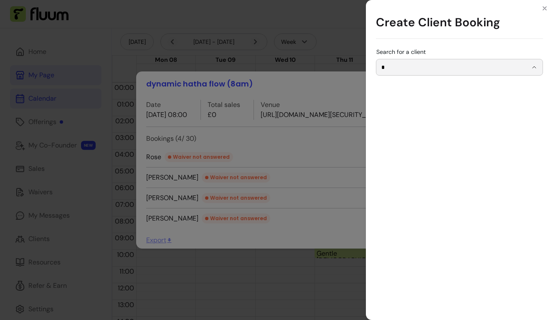
type input "*****"
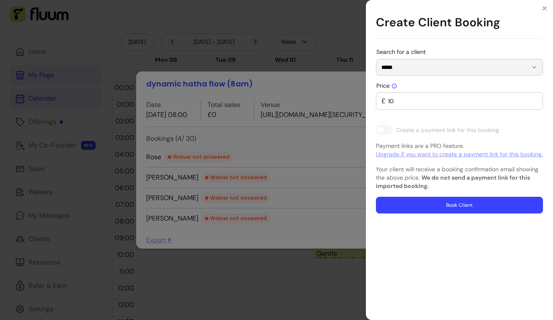
type input "0"
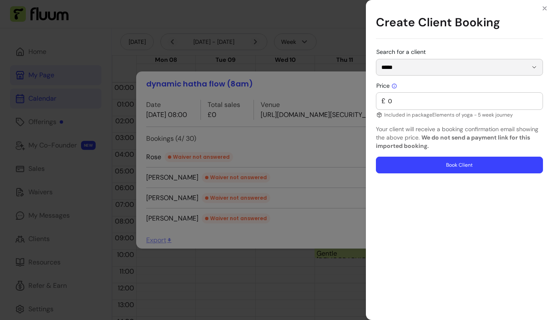
click at [477, 162] on button "Book Client" at bounding box center [459, 165] width 167 height 17
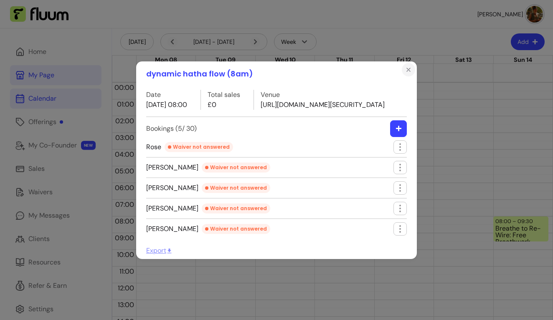
click at [407, 63] on button "Close" at bounding box center [408, 69] width 13 height 13
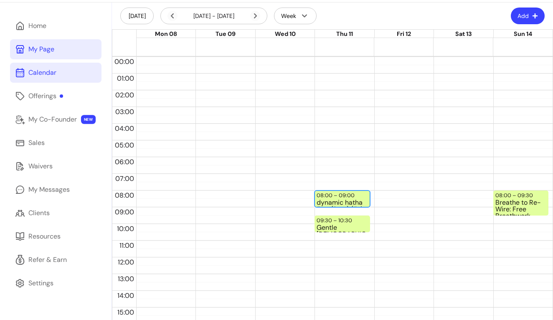
scroll to position [28, 0]
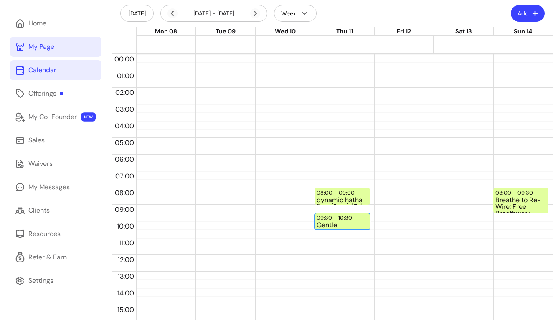
click at [348, 225] on div "Gentle Hatha Yoga (9:30am London time) (2 / 30)" at bounding box center [342, 225] width 51 height 7
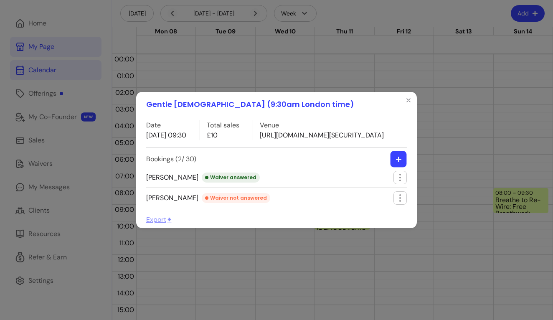
click at [396, 162] on icon "button" at bounding box center [399, 159] width 6 height 6
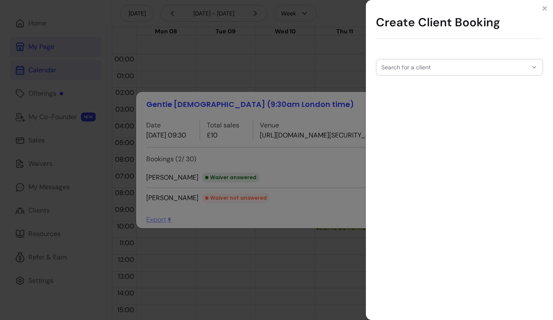
click at [425, 68] on input "Search for a client" at bounding box center [454, 67] width 146 height 8
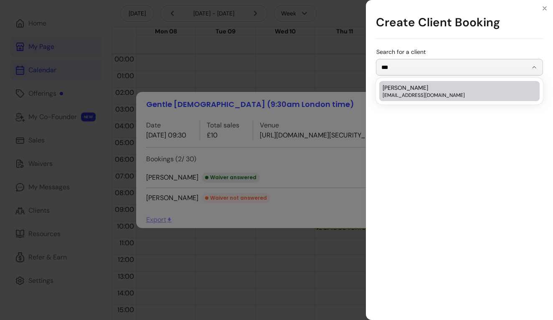
click at [404, 94] on span "[EMAIL_ADDRESS][DOMAIN_NAME]" at bounding box center [455, 95] width 145 height 7
type input "**********"
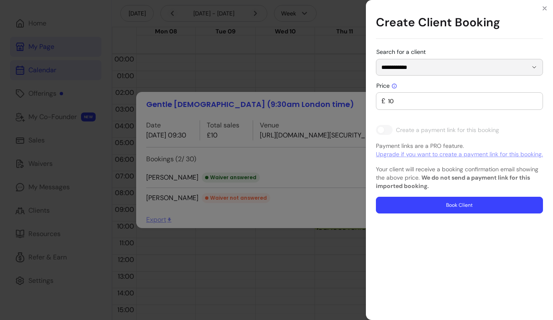
type input "0"
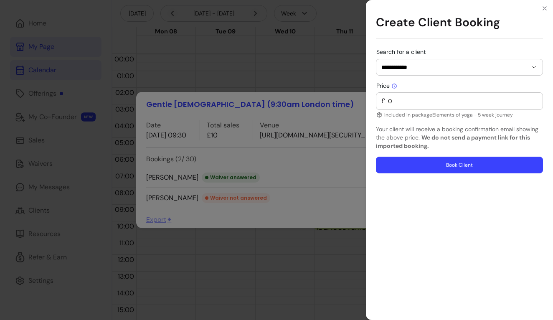
click at [477, 101] on input "0" at bounding box center [462, 101] width 152 height 8
click at [472, 169] on button "Book Client" at bounding box center [459, 165] width 167 height 17
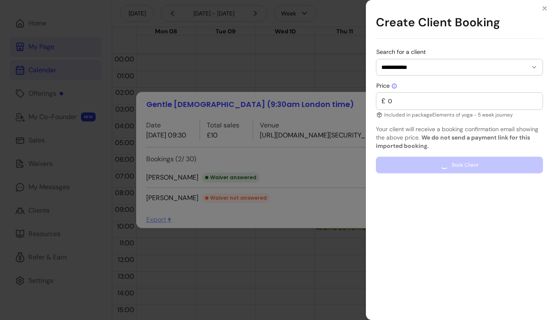
click at [476, 159] on div "Price £ 0 Included in package Elements of yoga - 5 week journey Your client wil…" at bounding box center [459, 127] width 167 height 91
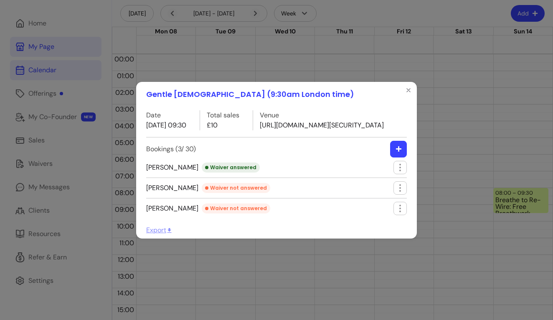
click at [397, 152] on icon "button" at bounding box center [399, 149] width 6 height 6
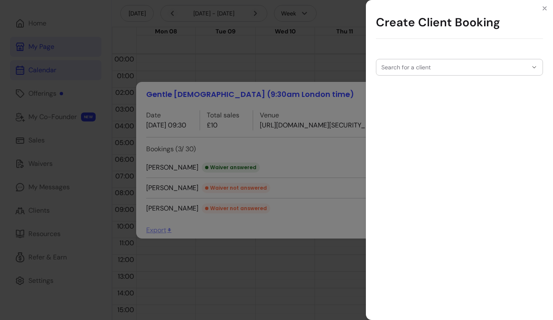
click at [434, 65] on input "Search for a client" at bounding box center [454, 67] width 146 height 8
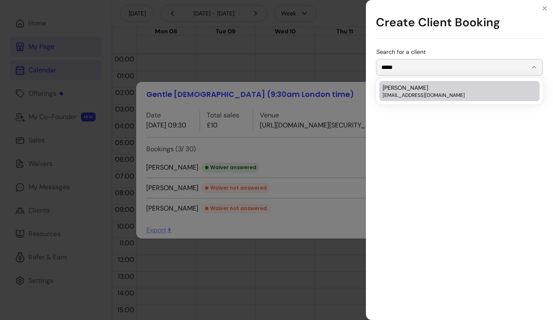
click at [415, 96] on span "[EMAIL_ADDRESS][DOMAIN_NAME]" at bounding box center [455, 95] width 145 height 7
type input "*****"
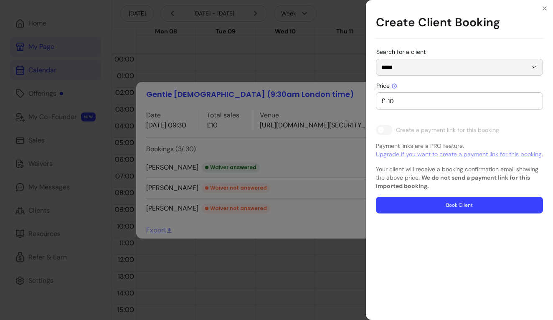
type input "0"
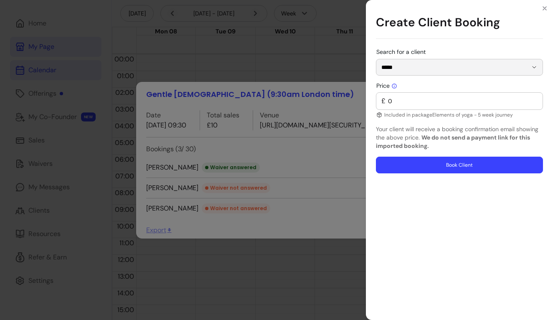
click at [418, 165] on button "Book Client" at bounding box center [459, 165] width 167 height 17
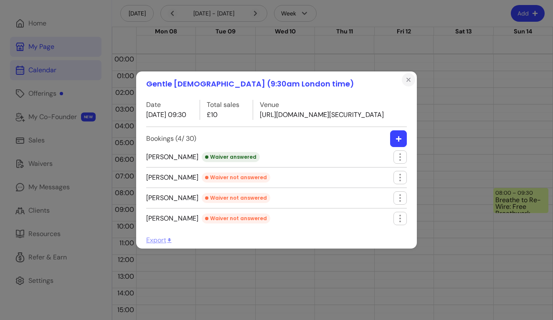
click at [406, 76] on icon "Close" at bounding box center [408, 79] width 7 height 7
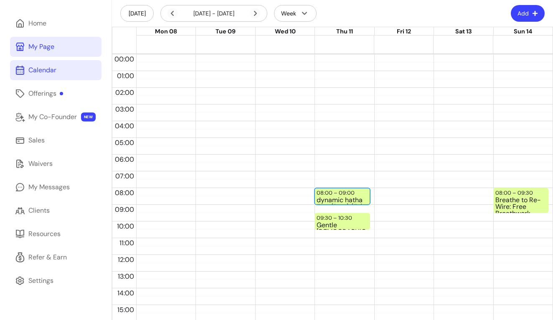
click at [343, 198] on div "dynamic hatha flow (8am) (5 / 30)" at bounding box center [342, 200] width 51 height 7
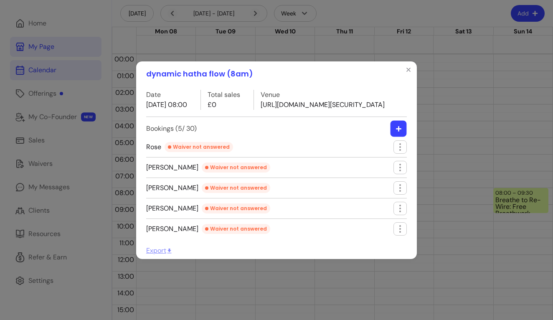
click at [396, 135] on button "button" at bounding box center [399, 128] width 16 height 16
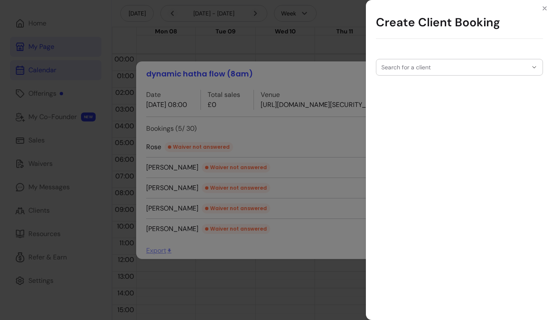
click at [427, 63] on div "Search for a client" at bounding box center [459, 67] width 167 height 17
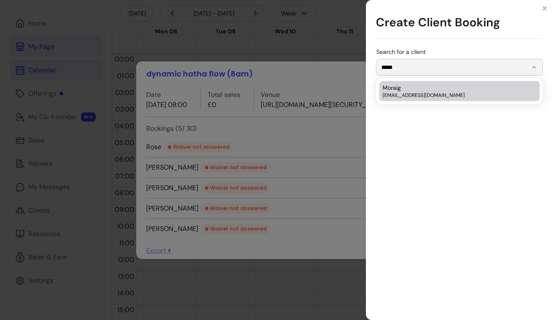
click at [415, 91] on div "Moraig moraigch@gmail.com" at bounding box center [455, 91] width 145 height 15
type input "******"
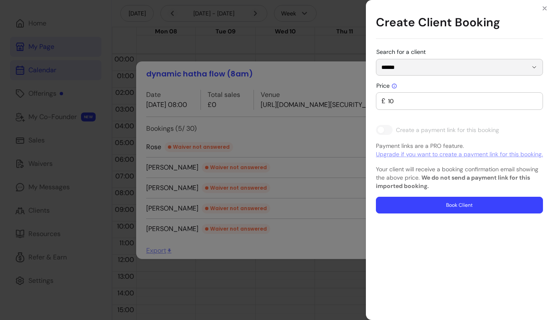
click at [429, 102] on input "10" at bounding box center [462, 101] width 152 height 8
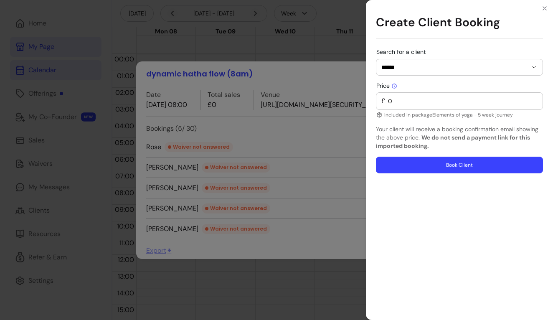
type input "0"
click at [421, 163] on button "Book Client" at bounding box center [459, 165] width 167 height 17
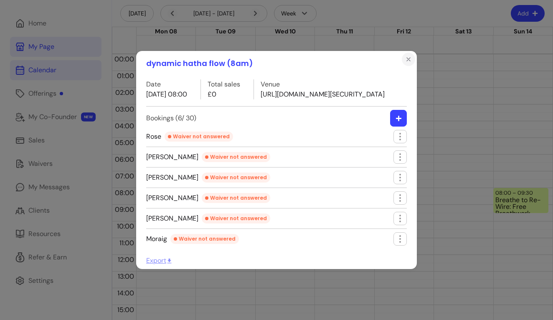
click at [406, 56] on icon "Close" at bounding box center [408, 59] width 7 height 7
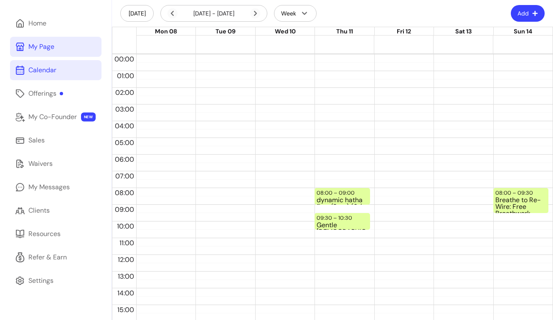
click at [460, 15] on header "Today 08 Sep - 14 Sep, 2025 Week Add" at bounding box center [332, 13] width 441 height 27
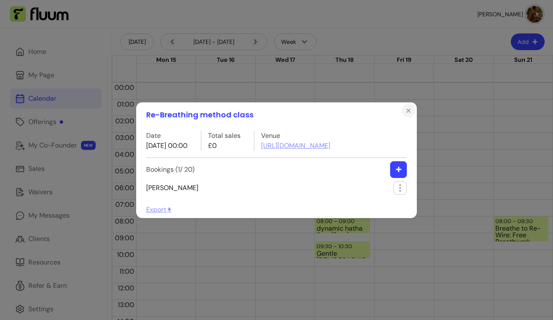
click at [411, 107] on icon "Close" at bounding box center [408, 110] width 7 height 7
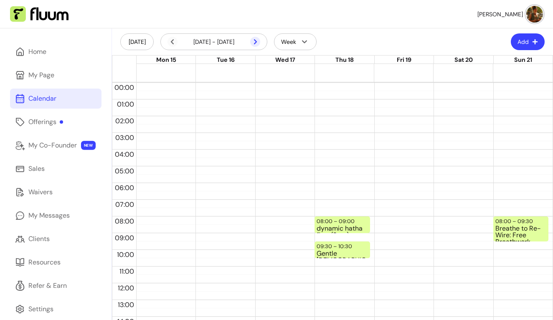
click at [255, 39] on icon at bounding box center [255, 42] width 10 height 10
click at [172, 41] on icon at bounding box center [172, 41] width 3 height 5
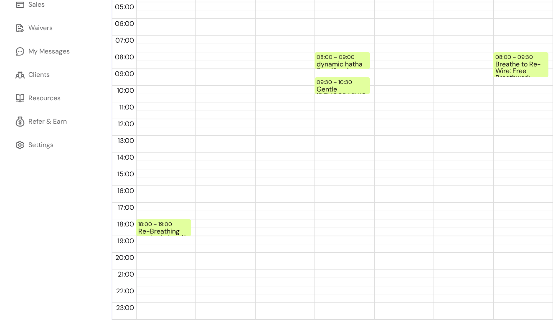
scroll to position [164, 0]
click at [160, 229] on div "Re-Breathing method class (1 / 20)" at bounding box center [163, 232] width 51 height 7
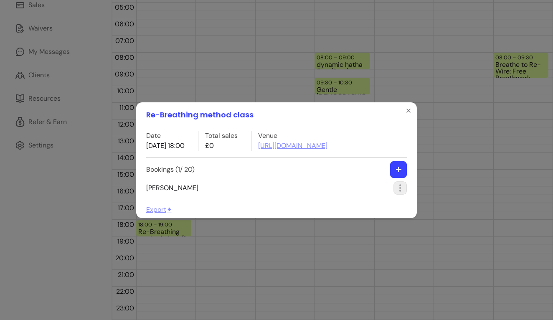
click at [398, 190] on icon "button" at bounding box center [400, 188] width 10 height 10
click at [356, 224] on span "Edit booking" at bounding box center [369, 222] width 61 height 8
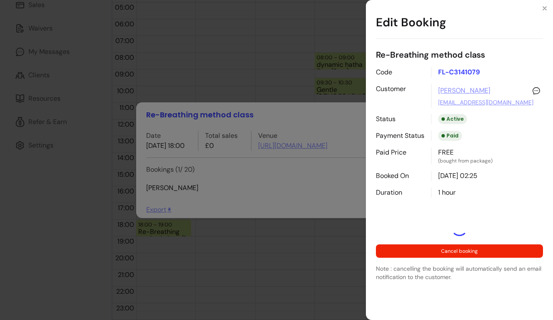
select select "**********"
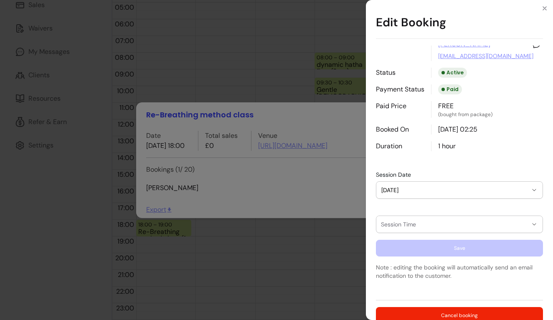
scroll to position [67, 0]
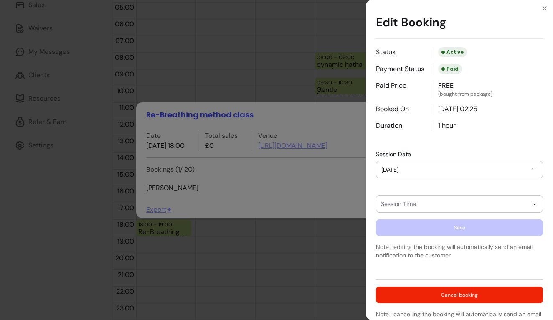
click at [493, 167] on span "16/09/2025" at bounding box center [454, 169] width 146 height 8
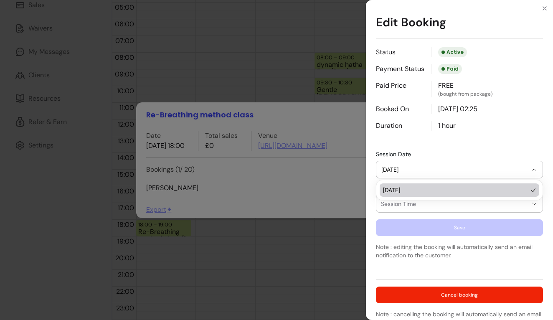
click at [533, 171] on icon "button" at bounding box center [534, 169] width 7 height 7
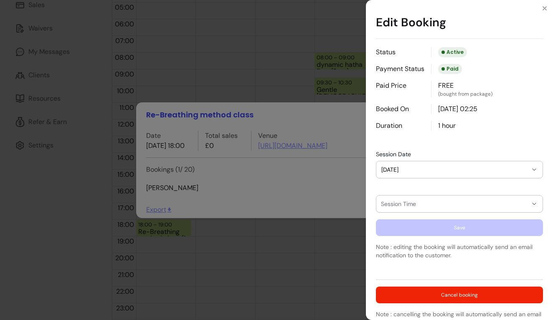
click at [469, 168] on span "16/09/2025" at bounding box center [454, 169] width 146 height 8
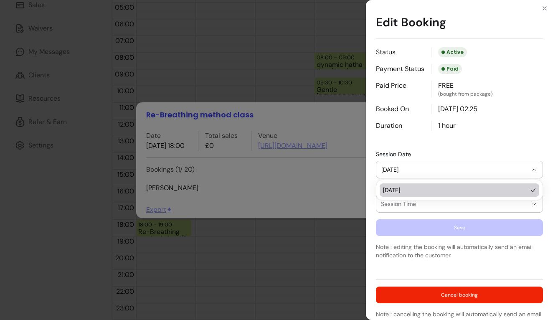
click at [452, 190] on span "16/09/2025" at bounding box center [455, 190] width 145 height 8
click at [445, 170] on span "16/09/2025" at bounding box center [454, 169] width 146 height 8
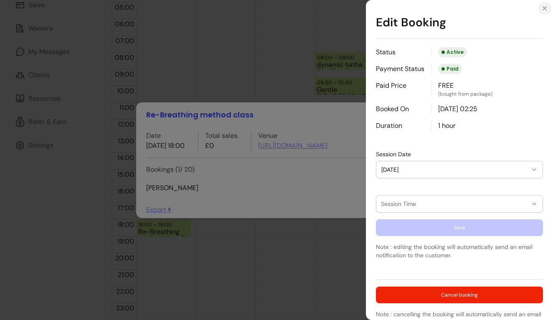
click at [547, 8] on icon "Close" at bounding box center [544, 8] width 7 height 7
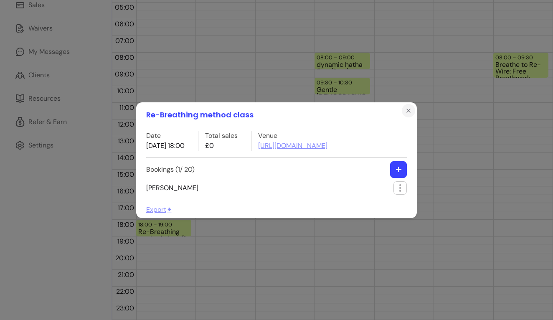
click at [410, 110] on icon "Close" at bounding box center [408, 110] width 7 height 7
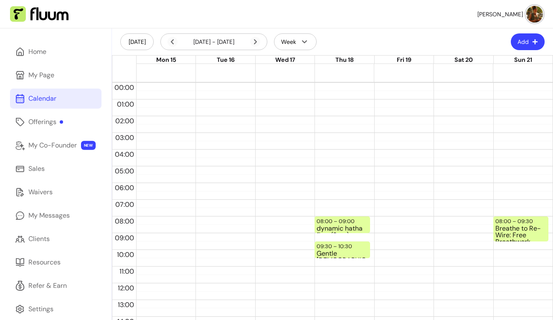
scroll to position [0, 0]
click at [38, 55] on div "Home" at bounding box center [37, 52] width 18 height 10
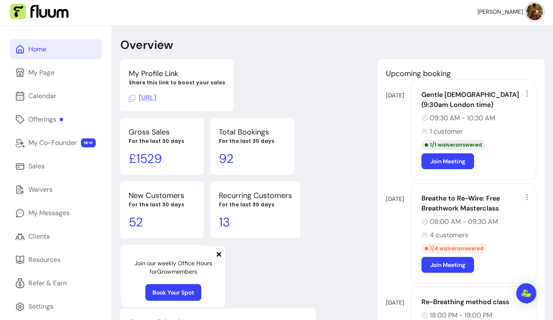
scroll to position [2, 0]
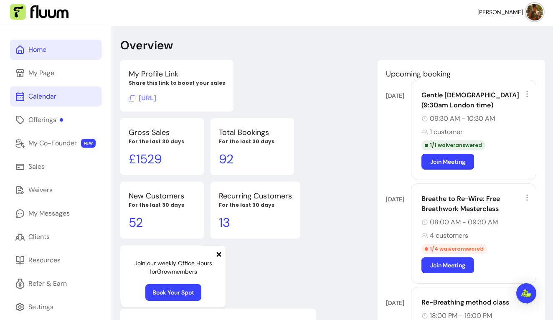
click at [42, 95] on div "Calendar" at bounding box center [42, 96] width 28 height 10
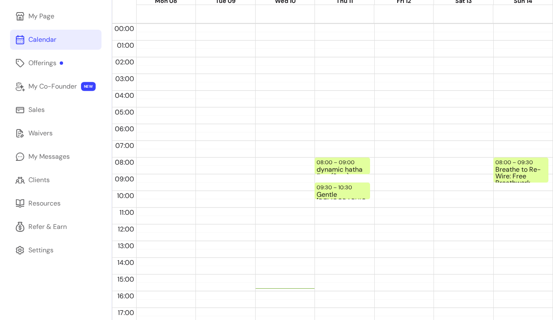
scroll to position [63, 0]
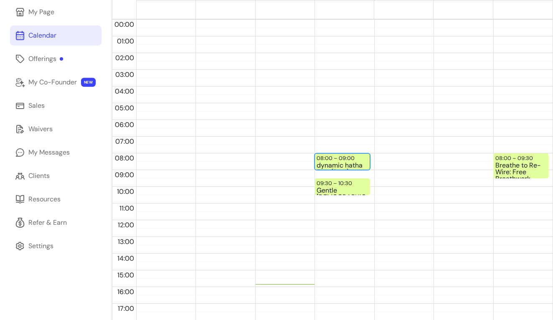
click at [333, 162] on div "dynamic hatha flow (8am)" at bounding box center [342, 165] width 51 height 7
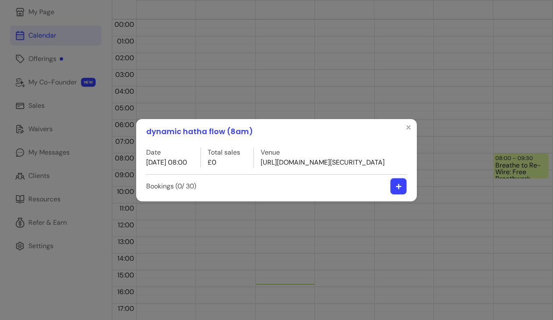
click at [398, 189] on icon "button" at bounding box center [399, 186] width 6 height 6
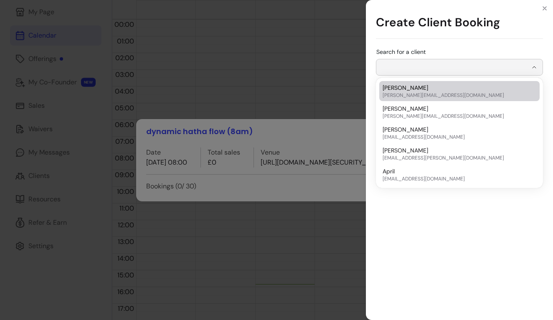
click at [419, 67] on input "Search for a client" at bounding box center [454, 67] width 146 height 8
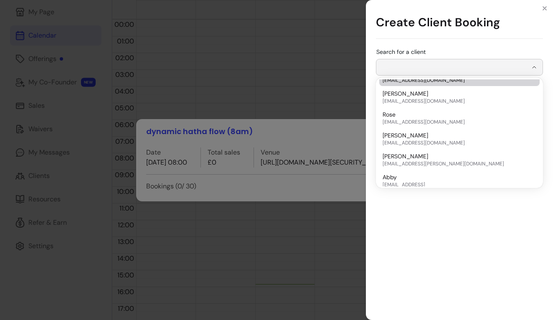
scroll to position [694, 0]
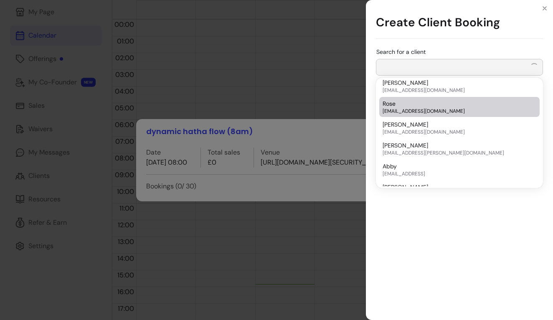
type input "**********"
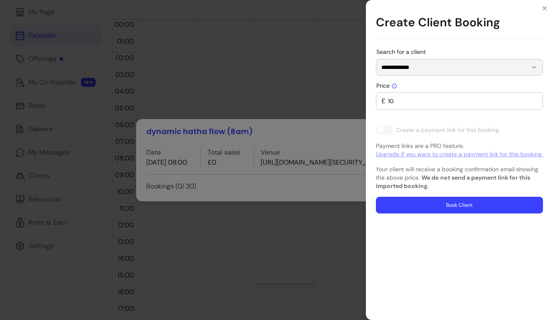
scroll to position [3, 0]
click at [439, 104] on input "10" at bounding box center [462, 101] width 152 height 8
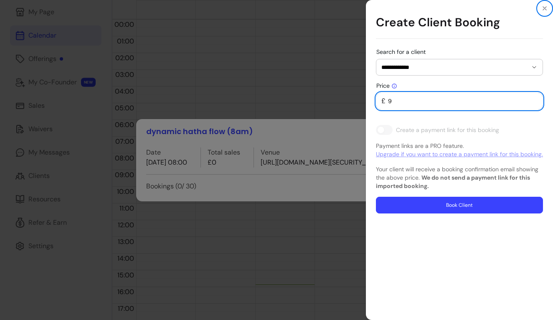
click at [534, 103] on input "9" at bounding box center [462, 101] width 152 height 8
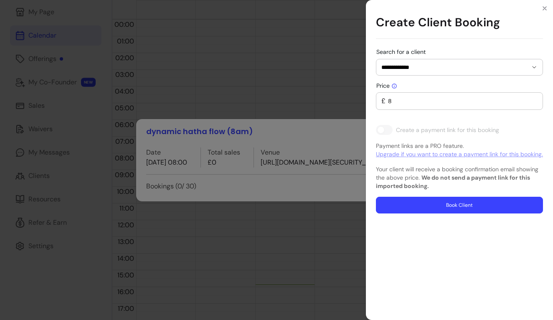
click at [534, 103] on input "8" at bounding box center [462, 101] width 152 height 8
click at [534, 103] on input "7" at bounding box center [462, 101] width 152 height 8
click at [534, 103] on input "6" at bounding box center [462, 101] width 152 height 8
click at [534, 103] on input "5" at bounding box center [462, 101] width 152 height 8
click at [534, 103] on input "4" at bounding box center [462, 101] width 152 height 8
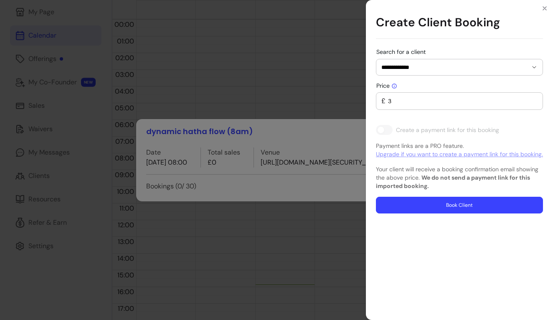
click at [534, 103] on input "3" at bounding box center [462, 101] width 152 height 8
click at [534, 103] on input "2" at bounding box center [462, 101] width 152 height 8
click at [534, 103] on input "1" at bounding box center [462, 101] width 152 height 8
type input "0"
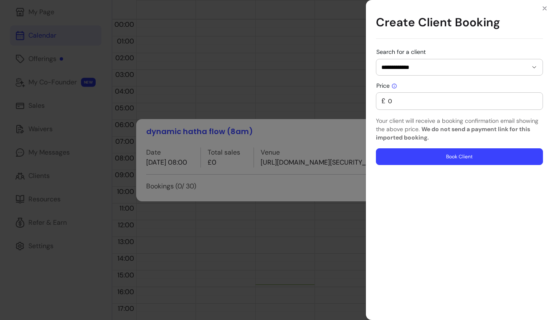
click at [534, 103] on input "0" at bounding box center [462, 101] width 152 height 8
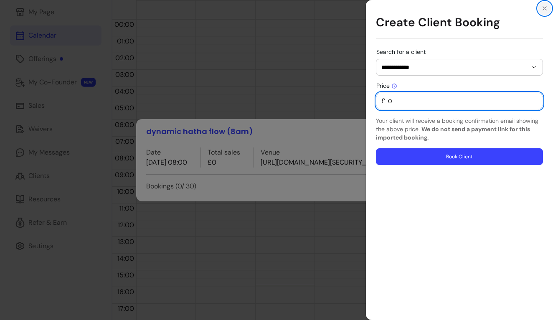
click at [542, 10] on icon "Close" at bounding box center [544, 8] width 7 height 7
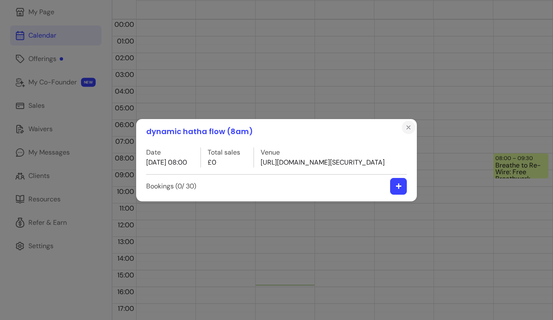
click at [409, 126] on icon "Close" at bounding box center [408, 127] width 3 height 3
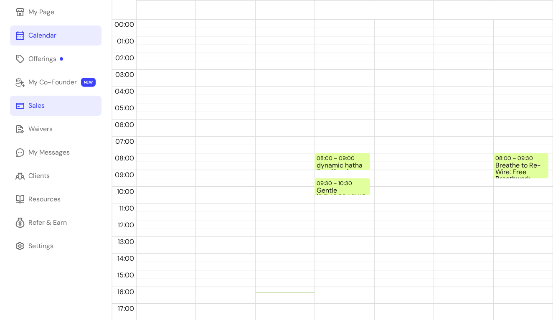
click at [35, 111] on link "Sales" at bounding box center [55, 106] width 91 height 20
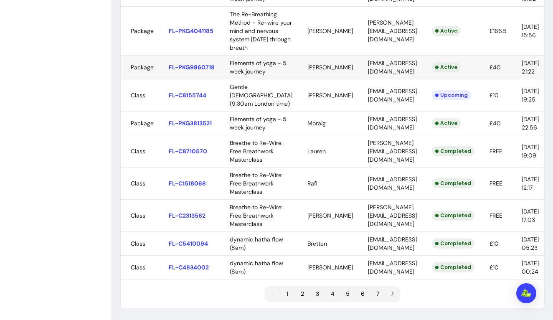
scroll to position [553, 0]
click at [396, 190] on body "Eden M. Home My Page Calendar Offerings My Co-Founder NEW Sales Waivers My Mess…" at bounding box center [276, 160] width 553 height 320
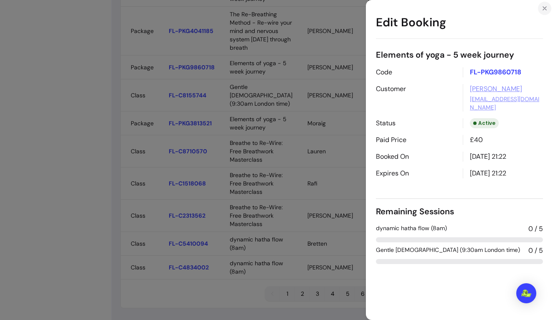
click at [543, 10] on icon "Close" at bounding box center [544, 8] width 3 height 3
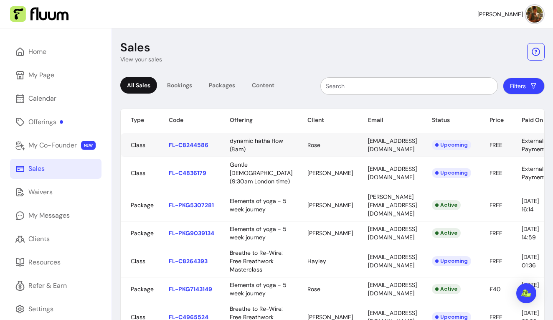
scroll to position [0, 0]
click at [42, 57] on link "Home" at bounding box center [55, 52] width 91 height 20
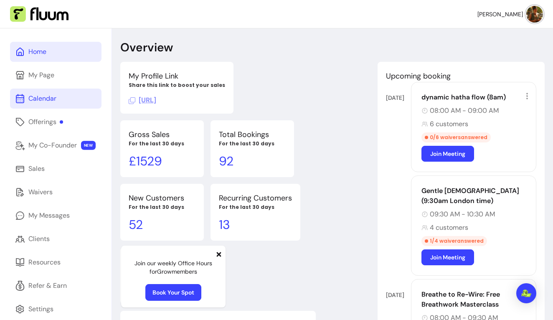
click at [43, 97] on div "Calendar" at bounding box center [42, 99] width 28 height 10
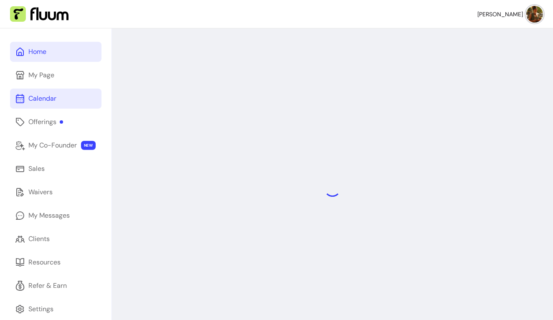
click at [38, 56] on div "Home" at bounding box center [37, 52] width 18 height 10
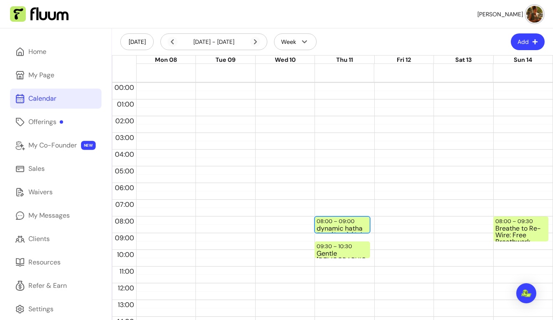
click at [328, 229] on div "dynamic hatha flow (8am) (6 / 30)" at bounding box center [342, 228] width 51 height 7
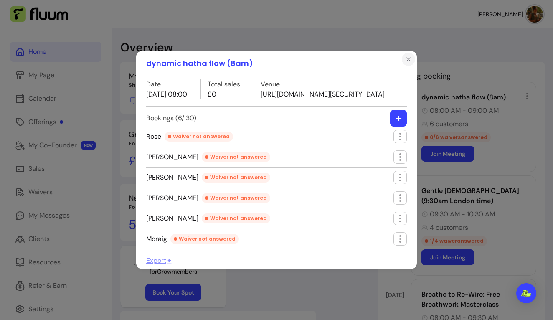
click at [411, 56] on icon "Close" at bounding box center [408, 59] width 7 height 7
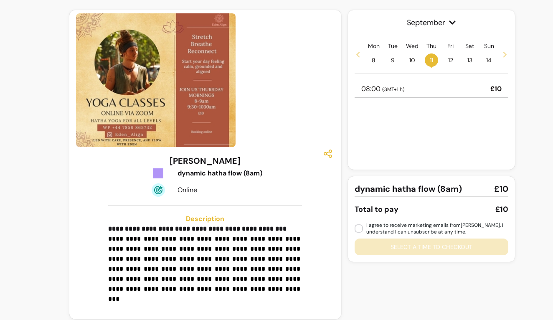
click at [388, 92] on span "( GMT+1 h )" at bounding box center [393, 89] width 22 height 7
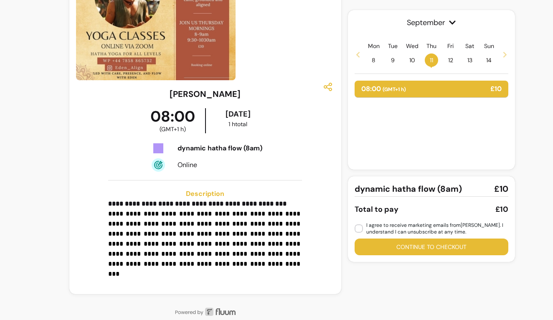
scroll to position [66, 0]
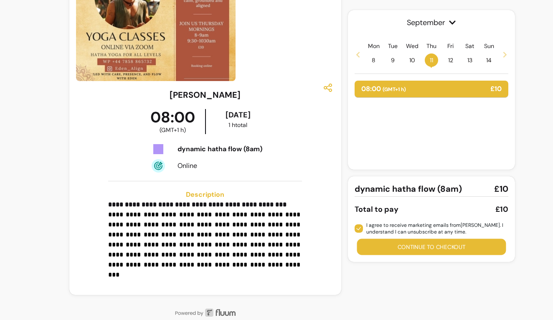
click at [367, 241] on button "Continue to checkout" at bounding box center [431, 247] width 149 height 16
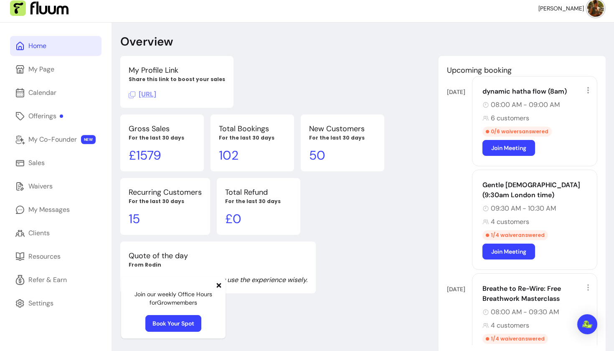
scroll to position [7, 0]
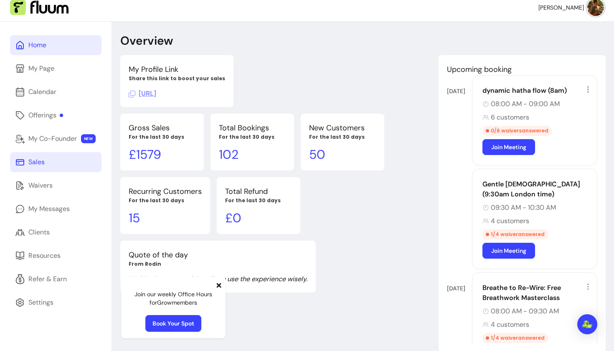
click at [46, 170] on link "Sales" at bounding box center [55, 162] width 91 height 20
